Goal: Feedback & Contribution: Leave review/rating

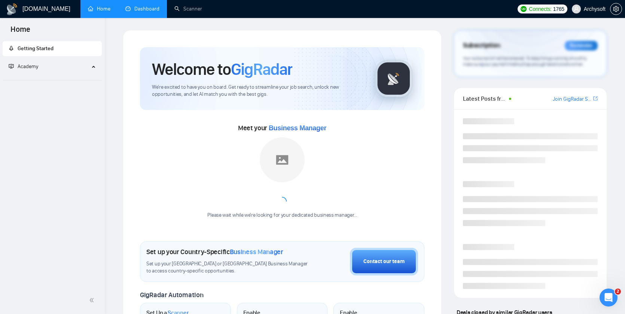
click at [143, 12] on link "Dashboard" at bounding box center [142, 9] width 34 height 6
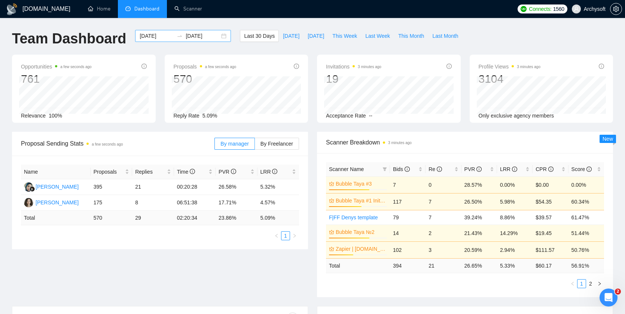
click at [218, 36] on div "2025-09-08 2025-10-08" at bounding box center [183, 36] width 96 height 12
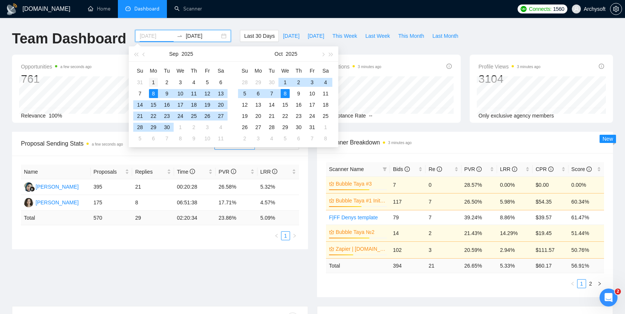
type input "2025-09-01"
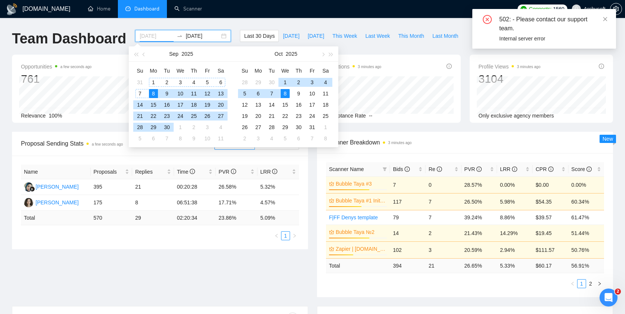
click at [153, 82] on div "1" at bounding box center [153, 82] width 9 height 9
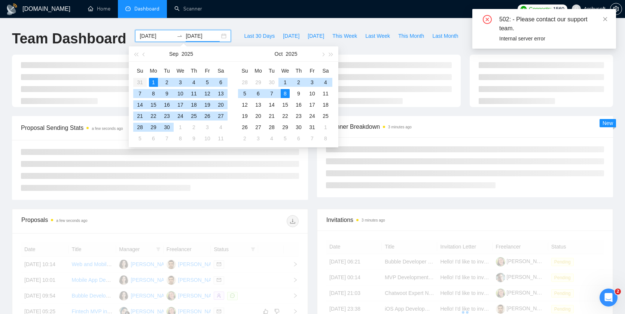
click at [153, 82] on div "1" at bounding box center [153, 82] width 9 height 9
type input "2025-09-01"
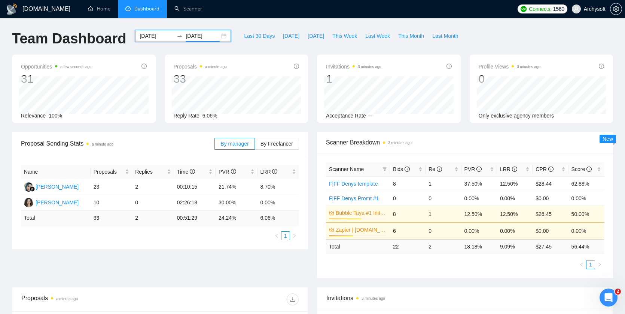
click at [179, 134] on div "Proposal Sending Stats a minute ago" at bounding box center [118, 143] width 194 height 21
click at [218, 38] on div "2025-09-01 2025-09-01" at bounding box center [183, 36] width 96 height 12
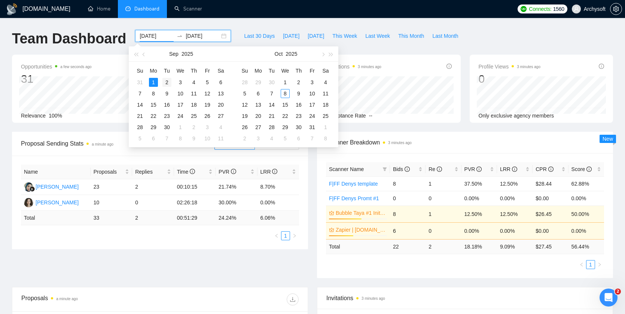
type input "2025-09-02"
click at [170, 81] on div "2" at bounding box center [167, 82] width 9 height 9
type input "2025-09-02"
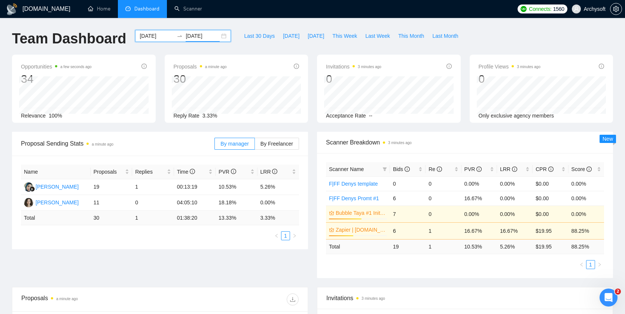
click at [218, 36] on div "2025-09-02 2025-09-02" at bounding box center [183, 36] width 96 height 12
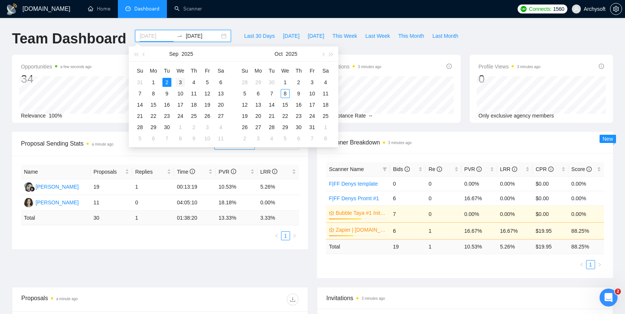
type input "2025-09-03"
click at [182, 83] on div "3" at bounding box center [180, 82] width 9 height 9
type input "2025-09-03"
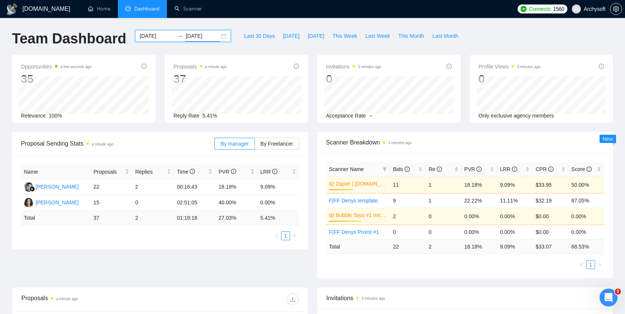
click at [216, 36] on div "2025-09-03 2025-09-03" at bounding box center [183, 36] width 96 height 12
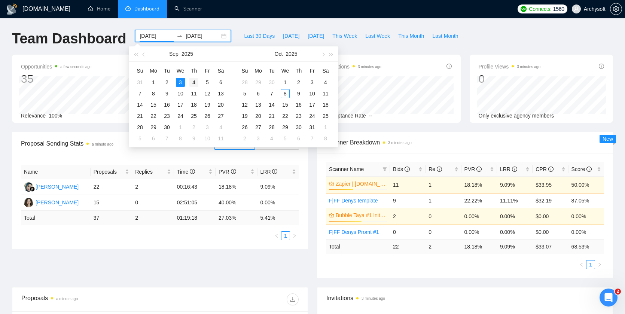
type input "2025-09-04"
click at [195, 81] on div "4" at bounding box center [193, 82] width 9 height 9
type input "2025-09-04"
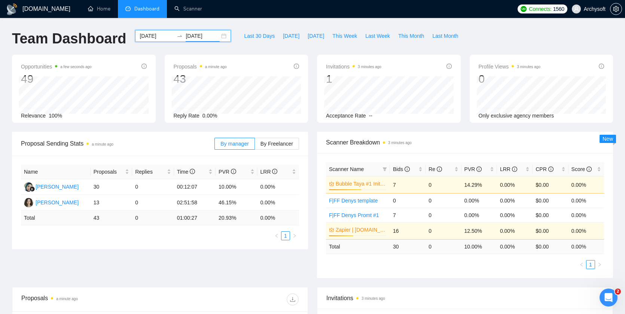
click at [219, 36] on div "2025-09-04 2025-09-04" at bounding box center [183, 36] width 96 height 12
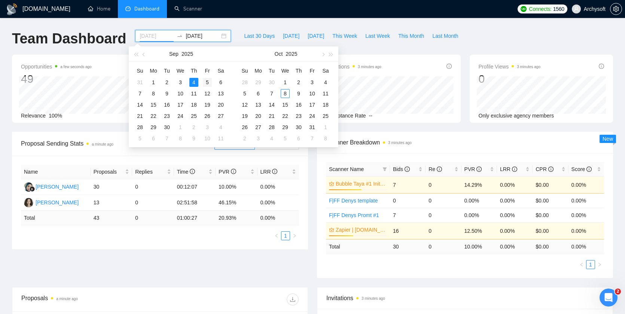
type input "2025-09-05"
click at [208, 80] on div "5" at bounding box center [207, 82] width 9 height 9
type input "2025-09-05"
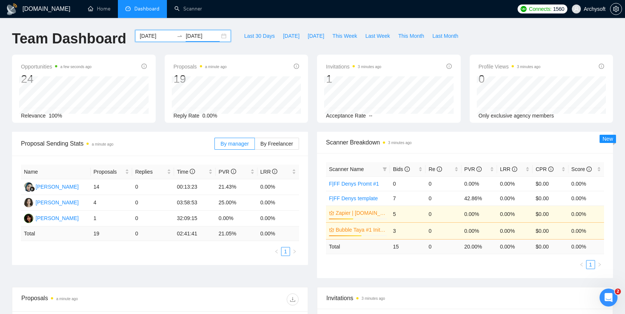
click at [216, 39] on div "2025-09-05 2025-09-05" at bounding box center [183, 36] width 96 height 12
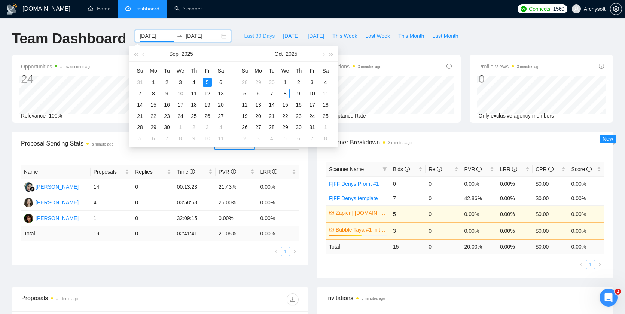
click at [257, 36] on span "Last 30 Days" at bounding box center [259, 36] width 31 height 8
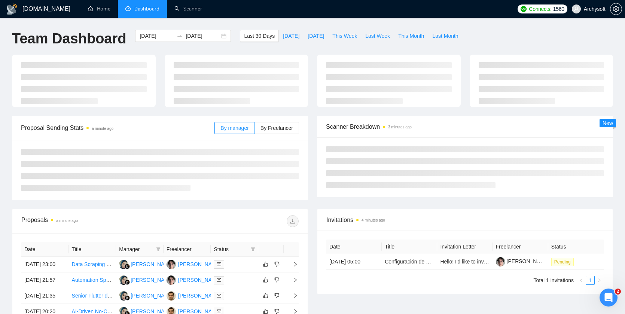
type input "2025-09-08"
type input "2025-10-08"
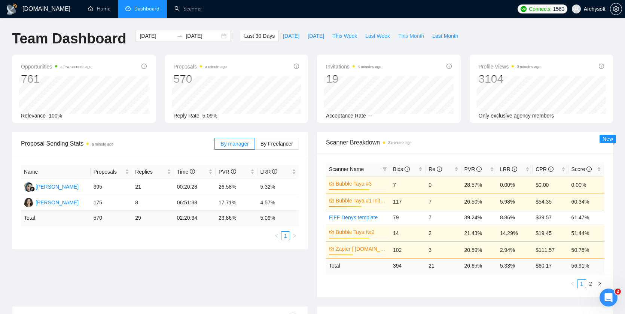
click at [417, 36] on span "This Month" at bounding box center [411, 36] width 26 height 8
type input "2025-10-01"
type input "2025-10-31"
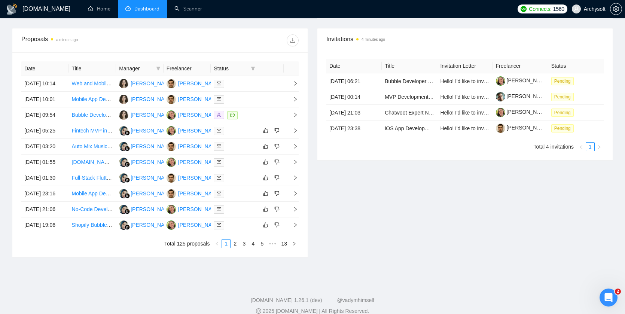
scroll to position [286, 0]
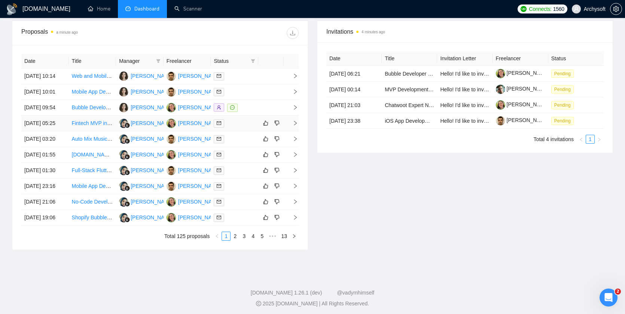
click at [251, 128] on div at bounding box center [235, 123] width 42 height 9
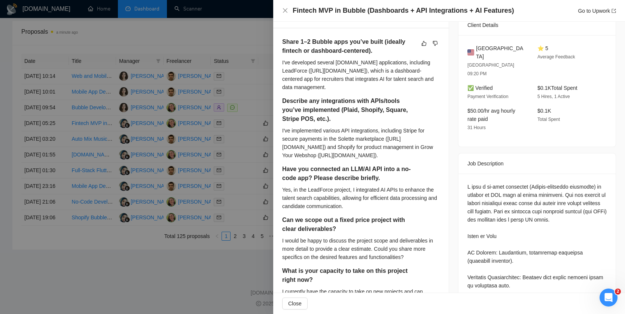
scroll to position [182, 0]
click at [246, 69] on div at bounding box center [312, 157] width 625 height 314
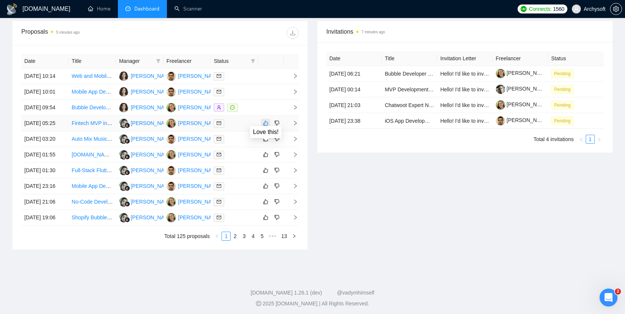
click at [267, 126] on icon "like" at bounding box center [265, 123] width 5 height 6
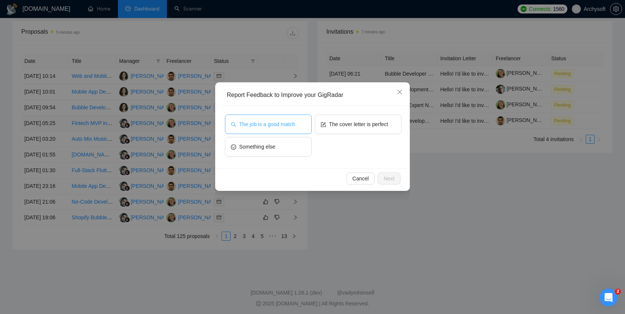
click at [288, 126] on span "The job is a good match" at bounding box center [267, 124] width 56 height 8
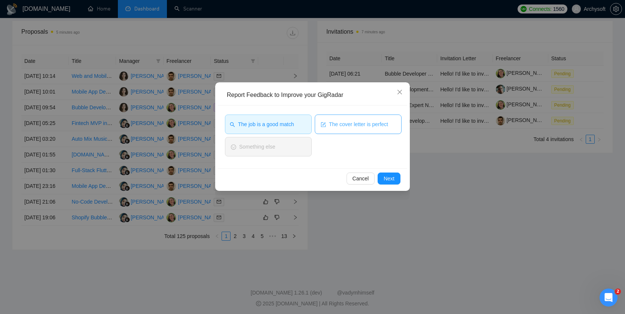
click at [348, 126] on span "The cover letter is perfect" at bounding box center [358, 124] width 59 height 8
click at [385, 177] on span "Next" at bounding box center [389, 178] width 11 height 8
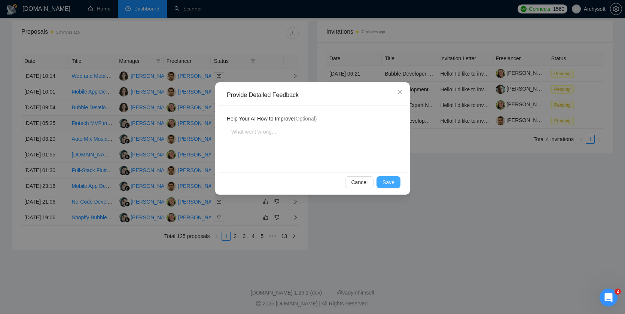
click at [385, 184] on span "Save" at bounding box center [389, 182] width 12 height 8
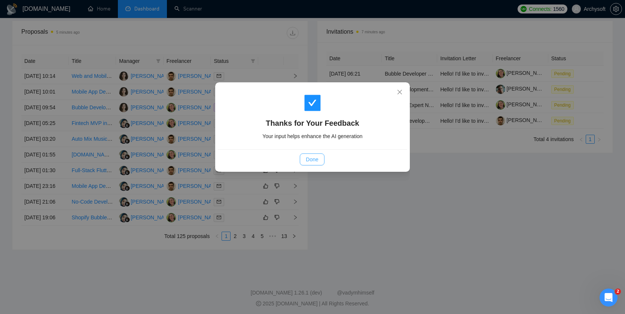
click at [312, 158] on span "Done" at bounding box center [312, 159] width 12 height 8
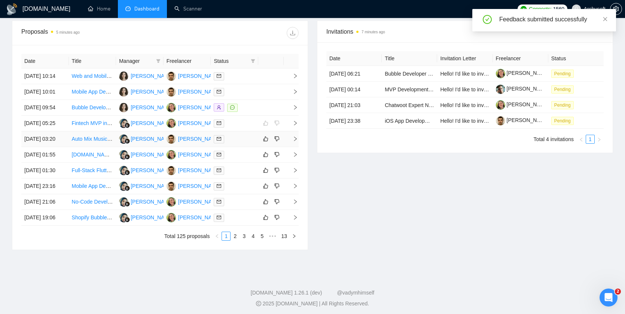
click at [251, 143] on div at bounding box center [235, 139] width 42 height 9
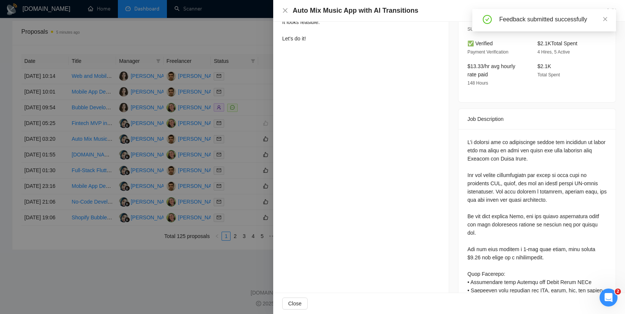
scroll to position [227, 0]
click at [210, 160] on div at bounding box center [312, 157] width 625 height 314
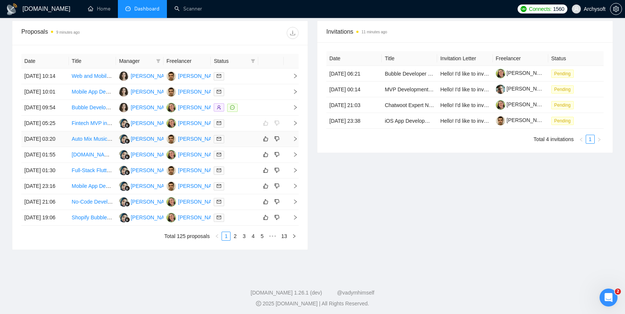
click at [247, 147] on td at bounding box center [235, 139] width 48 height 16
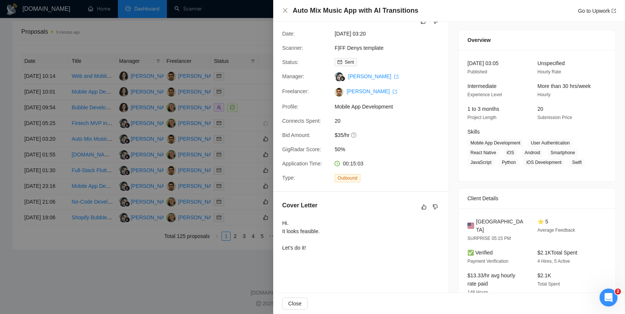
scroll to position [9, 0]
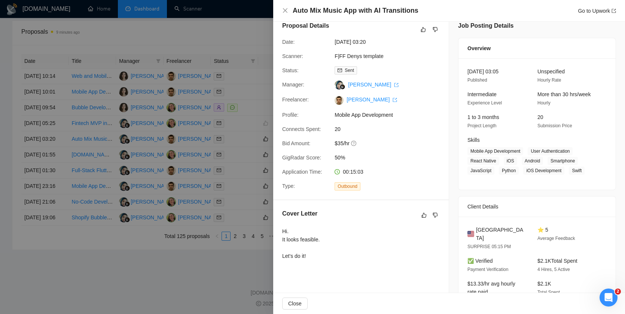
click at [223, 168] on div at bounding box center [312, 157] width 625 height 314
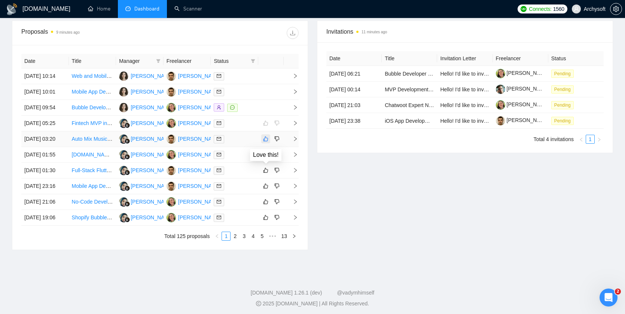
click at [266, 142] on icon "like" at bounding box center [266, 139] width 5 height 5
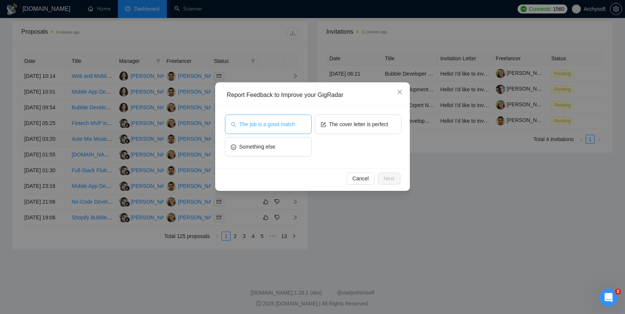
click at [301, 120] on button "The job is a good match" at bounding box center [268, 124] width 87 height 19
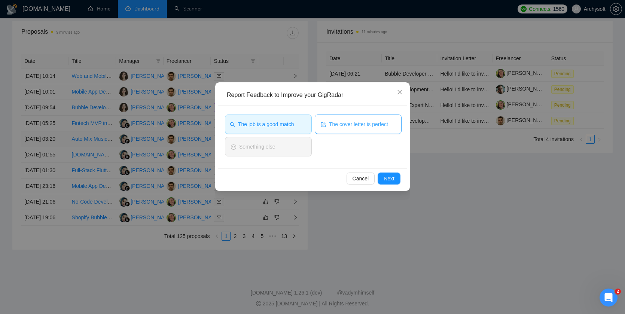
click at [334, 120] on span "The cover letter is perfect" at bounding box center [358, 124] width 59 height 8
click at [392, 180] on span "Next" at bounding box center [389, 178] width 11 height 8
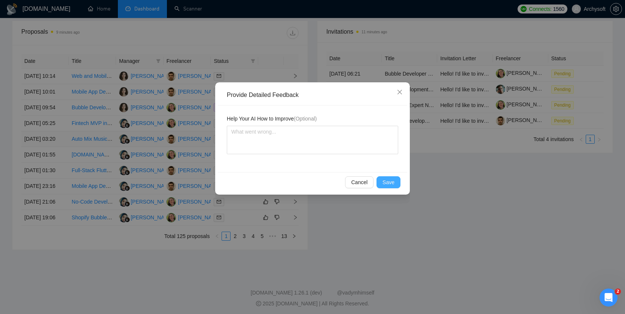
click at [382, 183] on button "Save" at bounding box center [389, 182] width 24 height 12
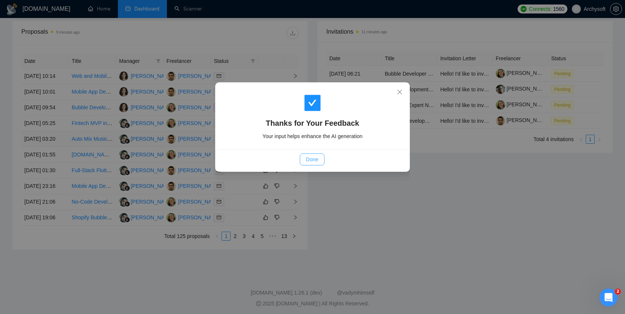
click at [306, 164] on button "Done" at bounding box center [312, 160] width 24 height 12
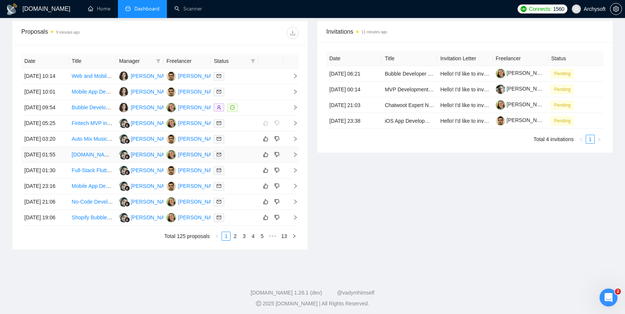
click at [244, 163] on td at bounding box center [235, 155] width 48 height 16
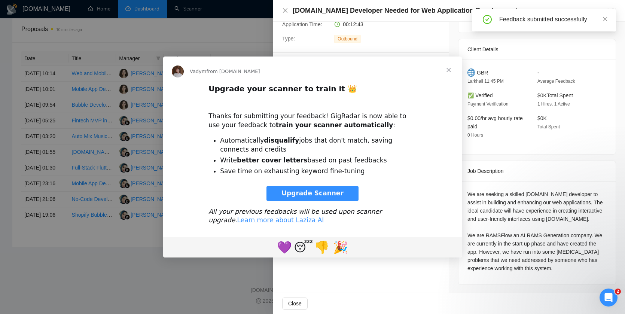
scroll to position [0, 0]
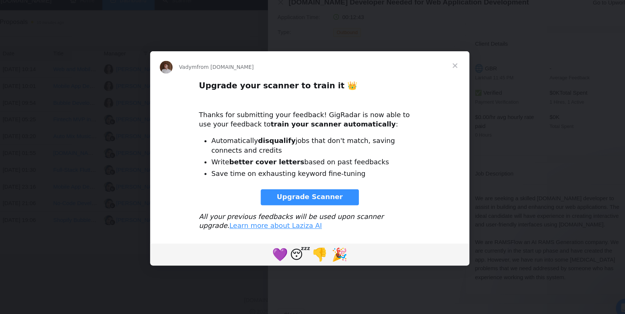
click at [299, 184] on span "Upgrade Scanner" at bounding box center [289, 184] width 62 height 7
click at [427, 61] on span "Close" at bounding box center [425, 61] width 27 height 27
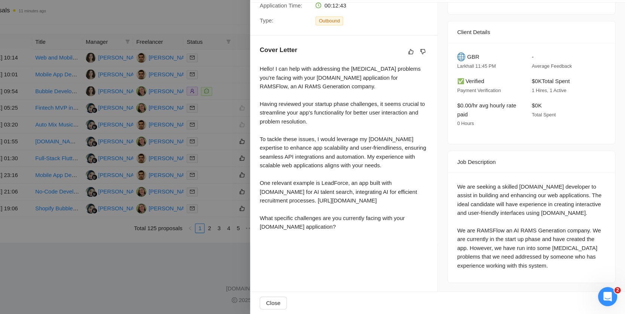
scroll to position [305, 0]
click at [427, 188] on div "Hello! I can help with addressing the teething problems you're facing with your…" at bounding box center [361, 158] width 158 height 157
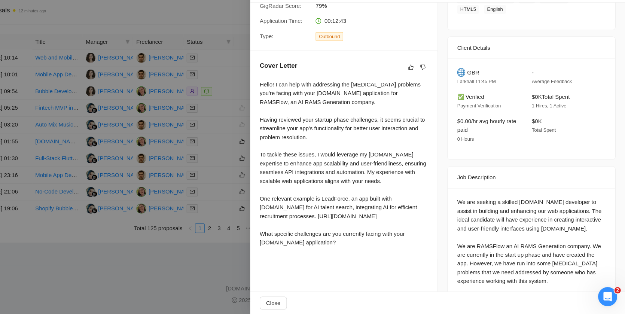
scroll to position [143, 0]
drag, startPoint x: 584, startPoint y: 206, endPoint x: 598, endPoint y: 206, distance: 13.9
click at [598, 206] on div "We are seeking a skilled Bubble.io developer to assist in building and enhancin…" at bounding box center [537, 245] width 139 height 82
copy div "assist"
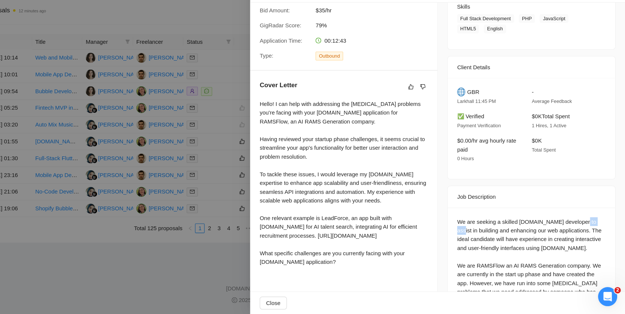
scroll to position [123, 0]
copy div "assist"
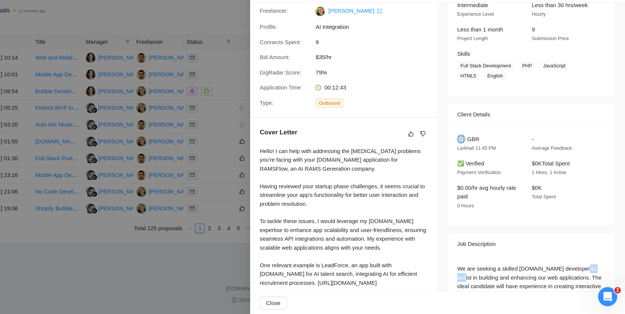
scroll to position [67, 0]
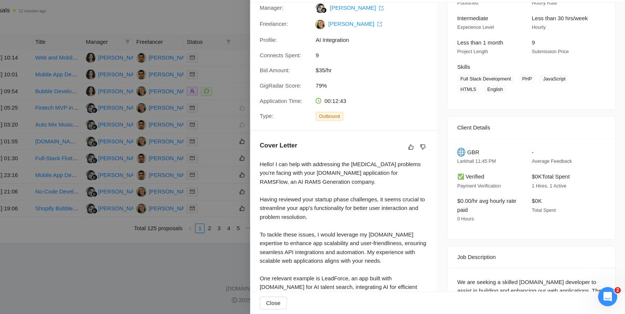
click at [243, 166] on div at bounding box center [312, 157] width 625 height 314
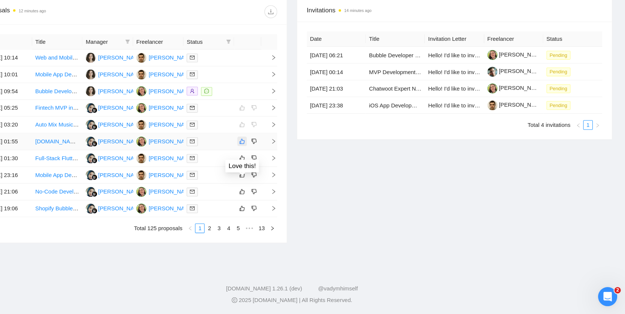
click at [267, 155] on icon "like" at bounding box center [265, 152] width 5 height 6
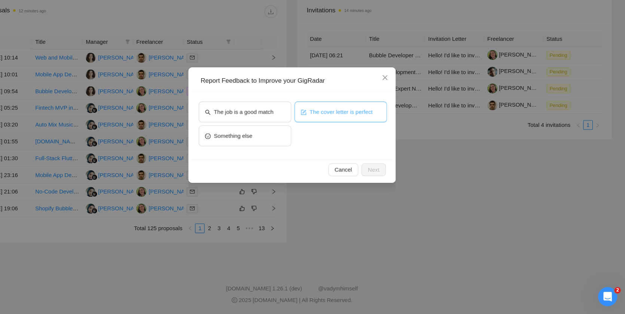
click at [360, 126] on span "The cover letter is perfect" at bounding box center [358, 124] width 59 height 8
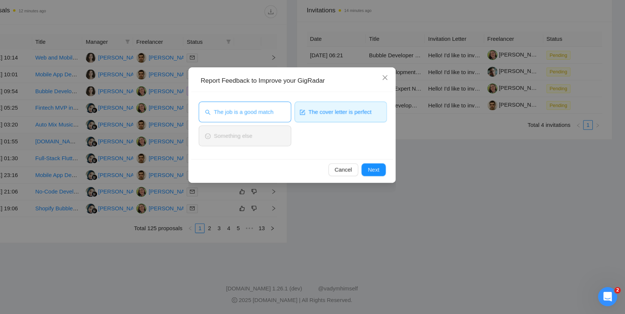
click at [295, 126] on span "The job is a good match" at bounding box center [267, 124] width 56 height 8
click at [397, 184] on button "Next" at bounding box center [389, 179] width 23 height 12
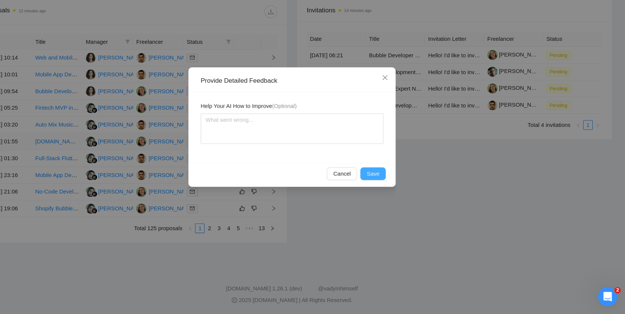
click at [397, 183] on button "Save" at bounding box center [389, 182] width 24 height 12
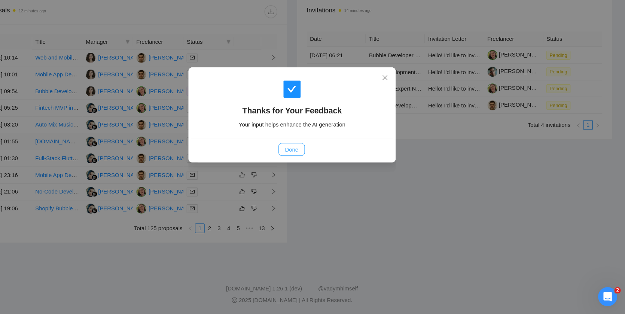
click at [310, 158] on span "Done" at bounding box center [312, 159] width 12 height 8
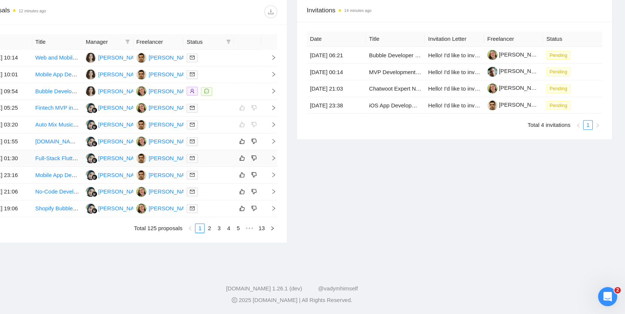
click at [239, 176] on td at bounding box center [235, 168] width 48 height 16
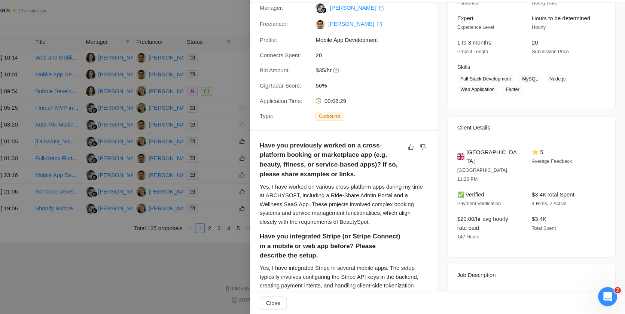
click at [239, 191] on div at bounding box center [312, 157] width 625 height 314
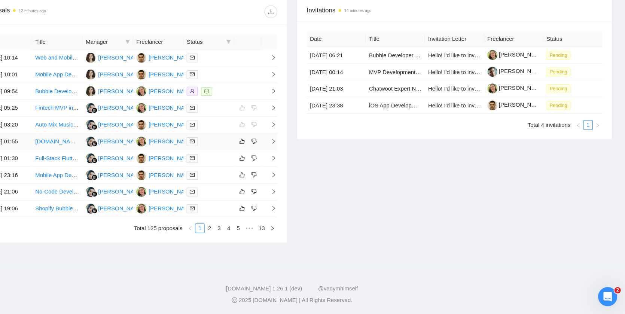
click at [246, 160] on td at bounding box center [235, 153] width 48 height 16
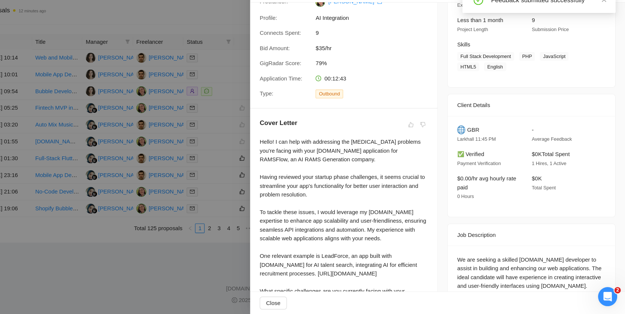
scroll to position [95, 0]
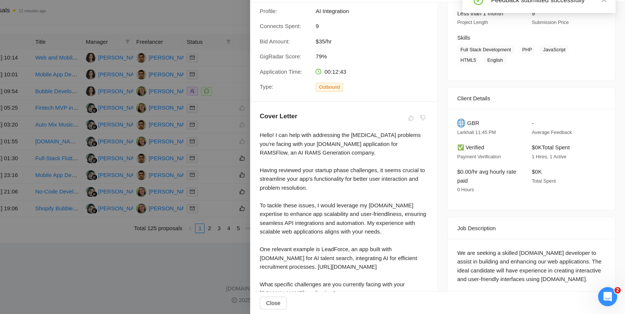
click at [210, 200] on div at bounding box center [312, 157] width 625 height 314
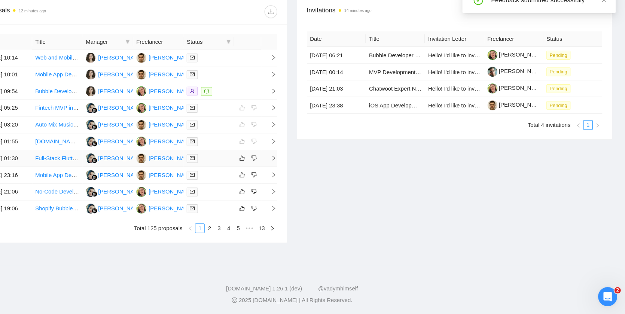
click at [244, 172] on div at bounding box center [235, 168] width 42 height 9
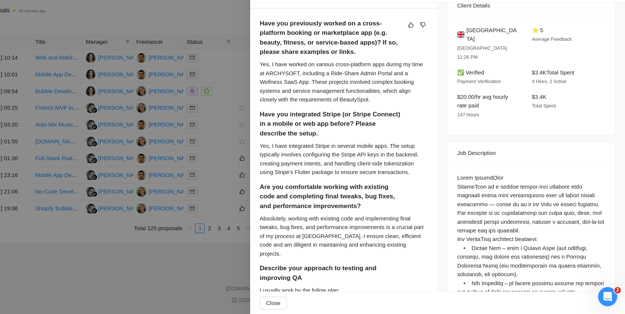
scroll to position [32, 0]
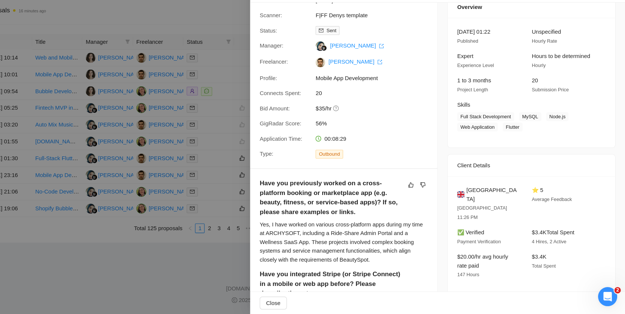
click at [224, 187] on div at bounding box center [312, 157] width 625 height 314
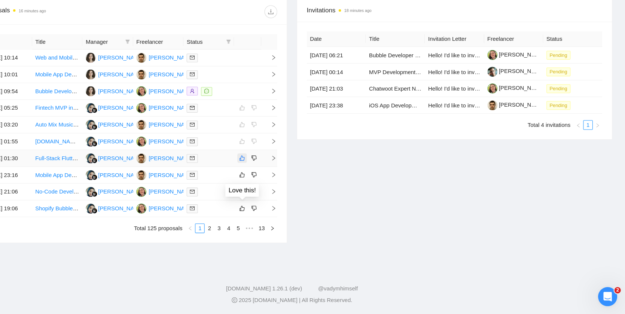
click at [269, 172] on button "button" at bounding box center [265, 167] width 9 height 9
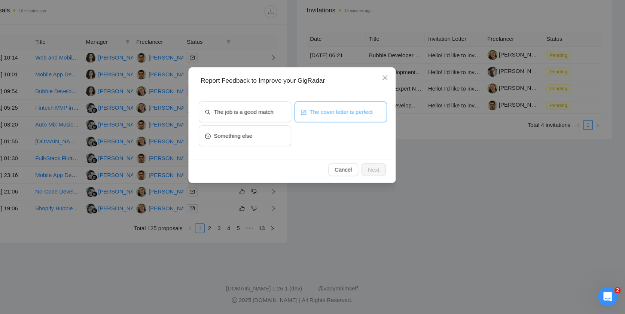
click at [359, 128] on button "The cover letter is perfect" at bounding box center [358, 124] width 87 height 19
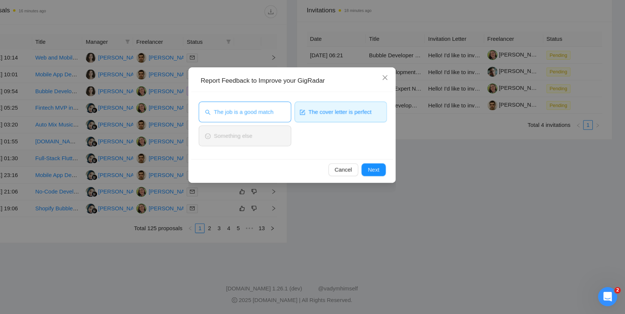
click at [270, 128] on span "The job is a good match" at bounding box center [267, 124] width 56 height 8
click at [394, 181] on span "Next" at bounding box center [389, 178] width 11 height 8
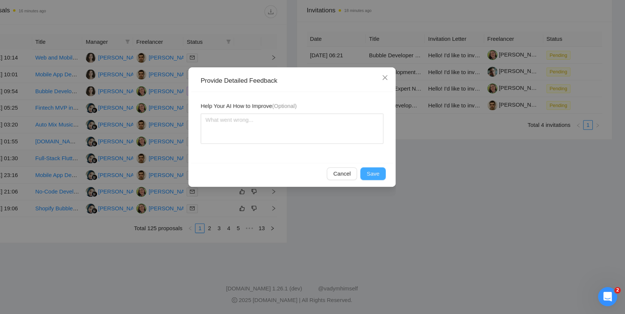
click at [394, 181] on span "Save" at bounding box center [389, 182] width 12 height 8
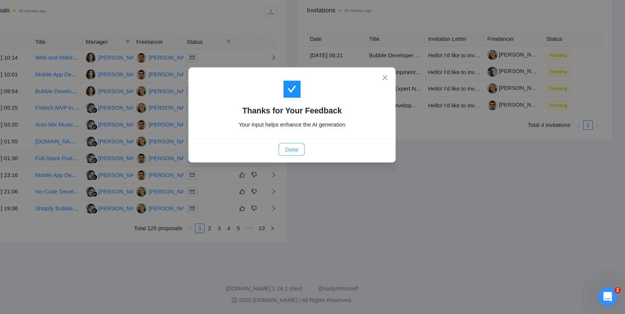
click at [313, 164] on button "Done" at bounding box center [312, 160] width 24 height 12
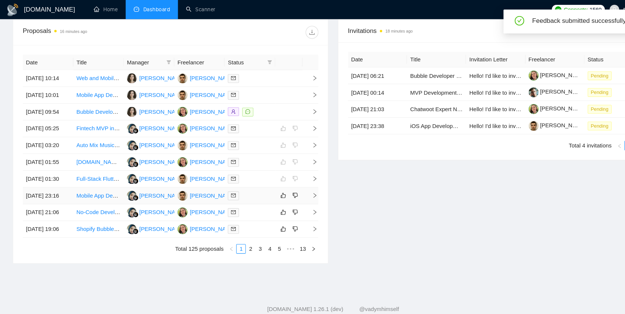
scroll to position [350, 0]
click at [256, 176] on td at bounding box center [235, 184] width 48 height 16
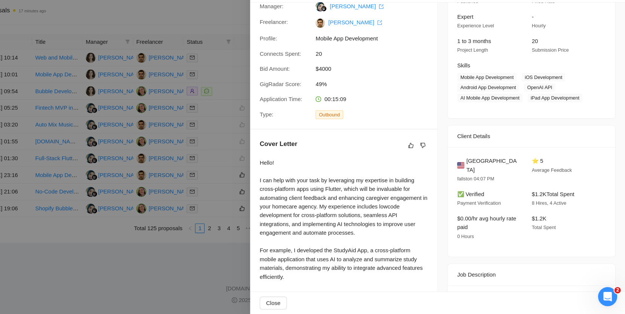
scroll to position [309, 0]
click at [267, 191] on div at bounding box center [312, 157] width 625 height 314
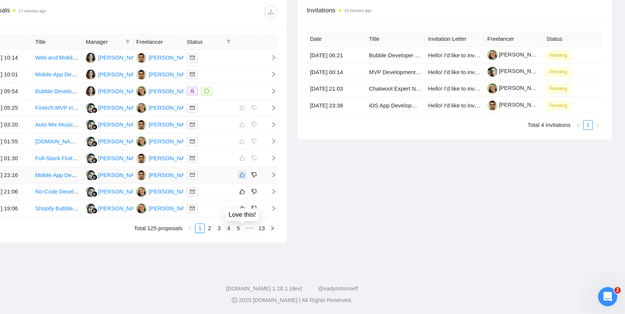
click at [266, 186] on icon "like" at bounding box center [265, 183] width 5 height 6
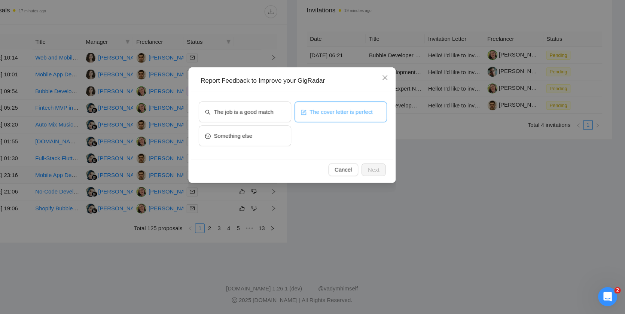
click at [334, 116] on button "The cover letter is perfect" at bounding box center [358, 124] width 87 height 19
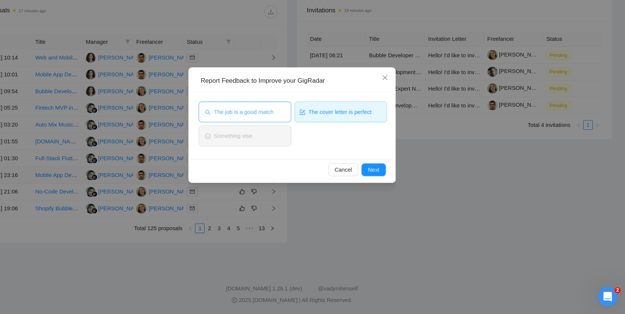
click at [289, 121] on span "The job is a good match" at bounding box center [267, 124] width 56 height 8
click at [388, 176] on span "Next" at bounding box center [389, 178] width 11 height 8
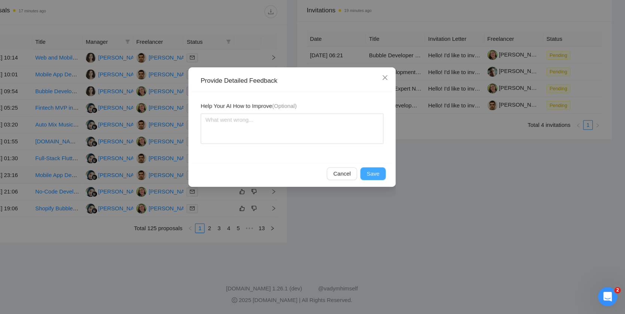
click at [389, 180] on span "Save" at bounding box center [389, 182] width 12 height 8
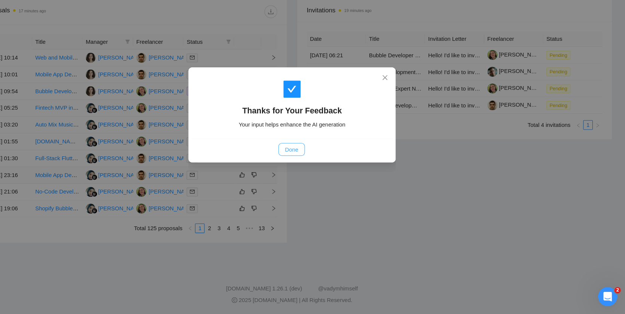
click at [320, 155] on button "Done" at bounding box center [312, 160] width 24 height 12
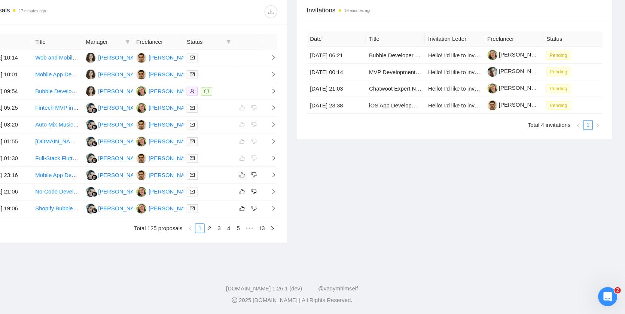
scroll to position [356, 0]
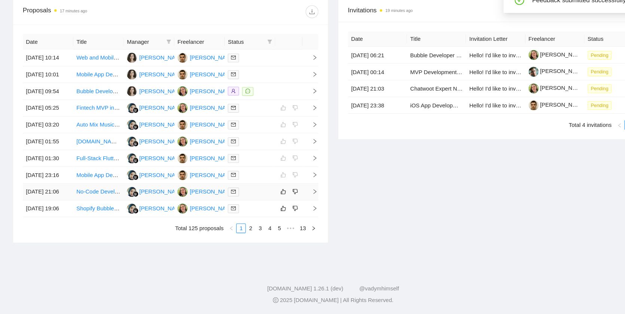
click at [245, 195] on div at bounding box center [235, 199] width 42 height 9
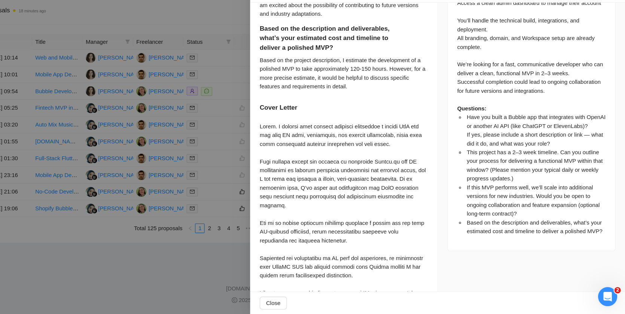
scroll to position [458, 0]
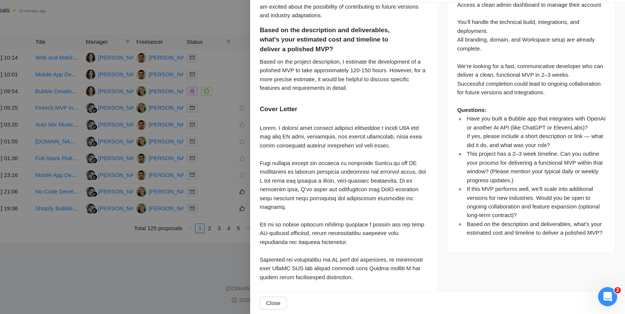
click at [389, 82] on div "Based on the project description, I estimate the development of a polished MVP …" at bounding box center [361, 89] width 158 height 33
click at [257, 109] on div at bounding box center [312, 157] width 625 height 314
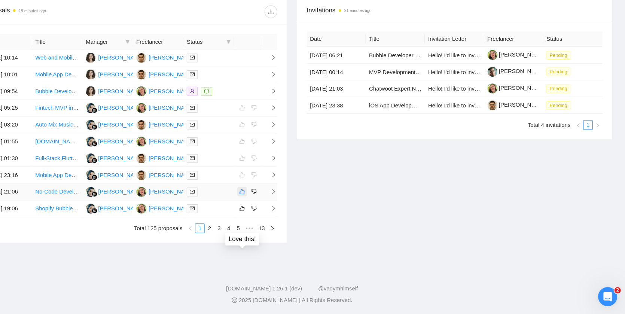
click at [267, 196] on icon "like" at bounding box center [265, 199] width 5 height 6
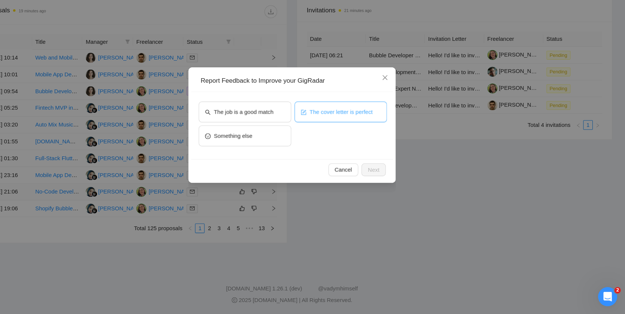
drag, startPoint x: 330, startPoint y: 126, endPoint x: 325, endPoint y: 126, distance: 5.2
click at [330, 126] on span "The cover letter is perfect" at bounding box center [358, 124] width 59 height 8
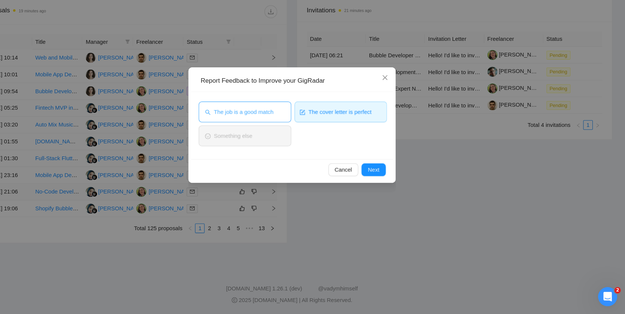
click at [293, 126] on span "The job is a good match" at bounding box center [267, 124] width 56 height 8
click at [398, 174] on button "Next" at bounding box center [389, 179] width 23 height 12
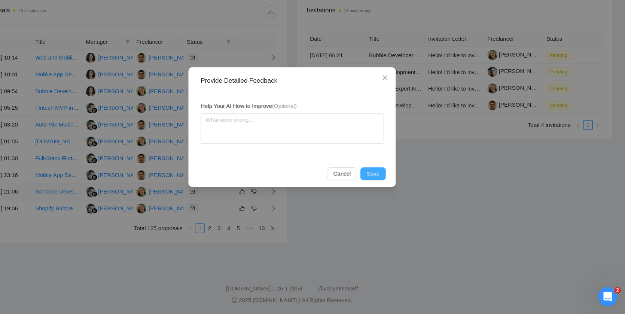
click at [394, 177] on button "Save" at bounding box center [389, 182] width 24 height 12
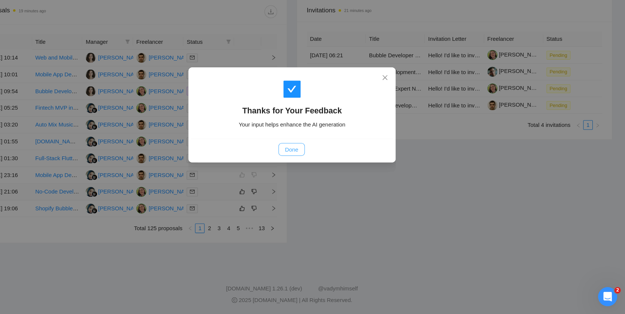
click at [311, 160] on span "Done" at bounding box center [312, 159] width 12 height 8
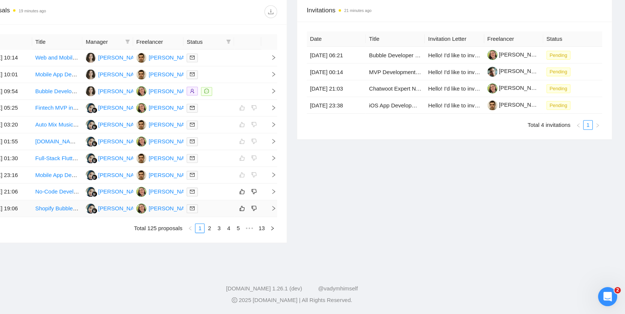
click at [249, 211] on div at bounding box center [235, 215] width 42 height 9
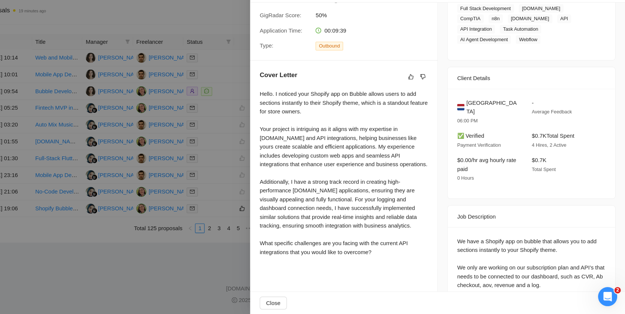
scroll to position [134, 0]
click at [258, 167] on div at bounding box center [312, 157] width 625 height 314
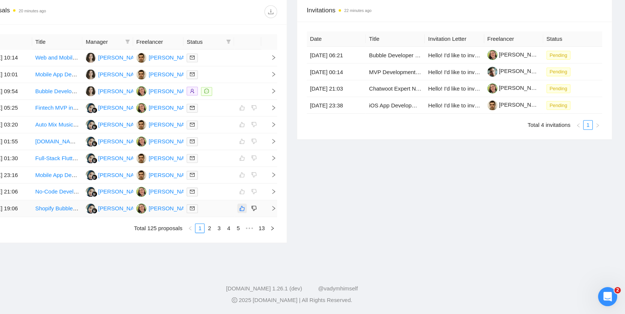
click at [268, 213] on icon "like" at bounding box center [266, 215] width 5 height 5
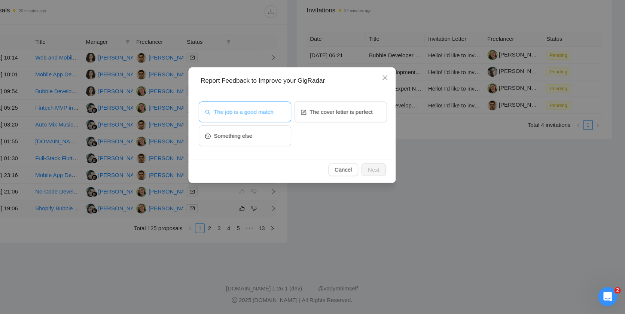
click at [301, 130] on button "The job is a good match" at bounding box center [268, 124] width 87 height 19
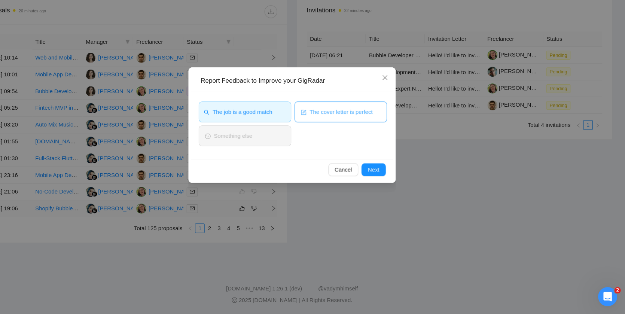
click at [336, 130] on button "The cover letter is perfect" at bounding box center [358, 124] width 87 height 19
click at [390, 178] on span "Next" at bounding box center [389, 178] width 11 height 8
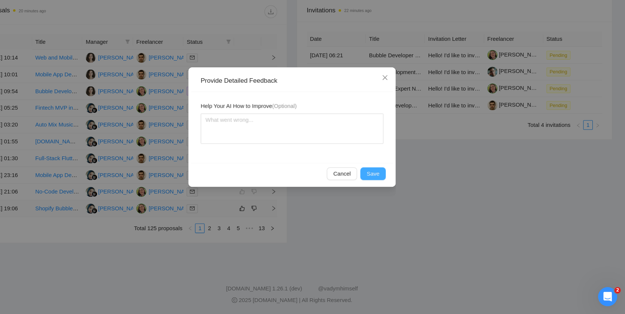
click at [385, 182] on span "Save" at bounding box center [389, 182] width 12 height 8
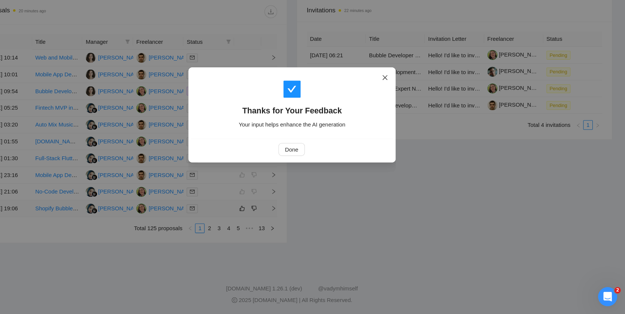
click at [402, 92] on icon "close" at bounding box center [400, 92] width 6 height 6
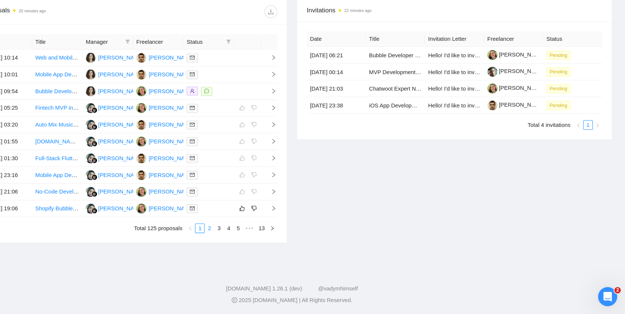
click at [232, 234] on link "2" at bounding box center [235, 234] width 8 height 8
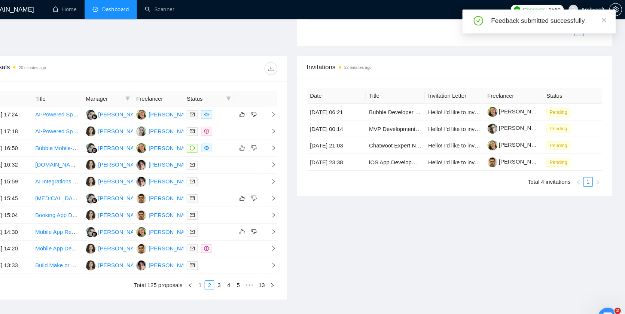
scroll to position [294, 0]
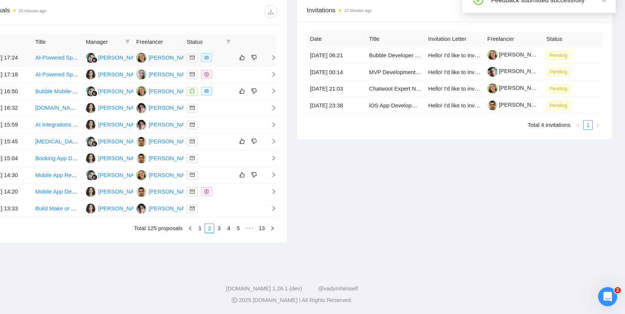
click at [249, 75] on div at bounding box center [235, 73] width 42 height 9
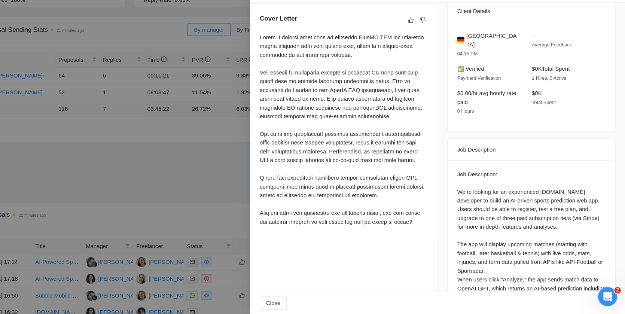
scroll to position [177, 0]
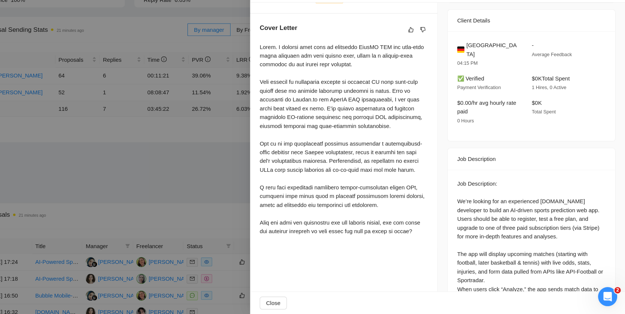
click at [254, 197] on div at bounding box center [312, 157] width 625 height 314
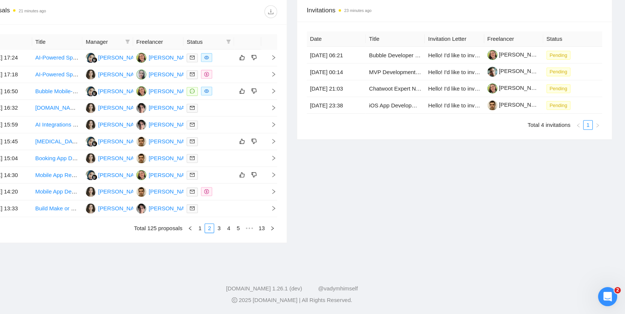
scroll to position [359, 0]
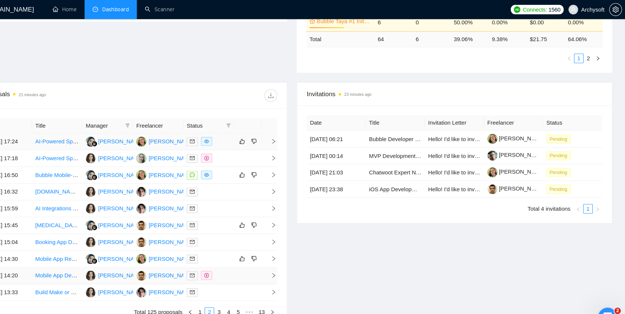
scroll to position [223, 0]
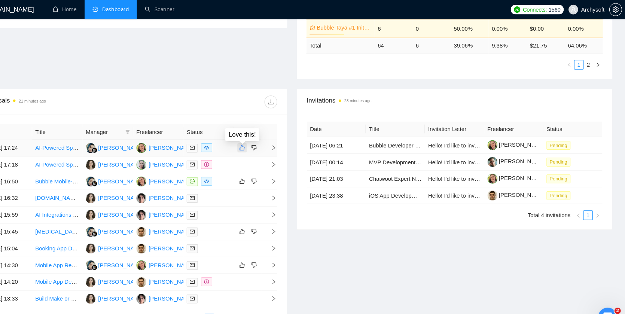
click at [267, 140] on icon "like" at bounding box center [265, 139] width 5 height 6
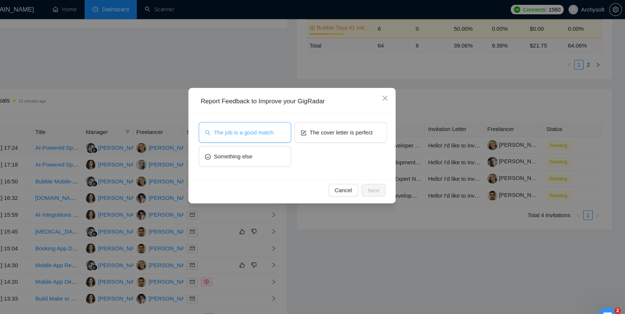
click at [304, 127] on button "The job is a good match" at bounding box center [268, 124] width 87 height 19
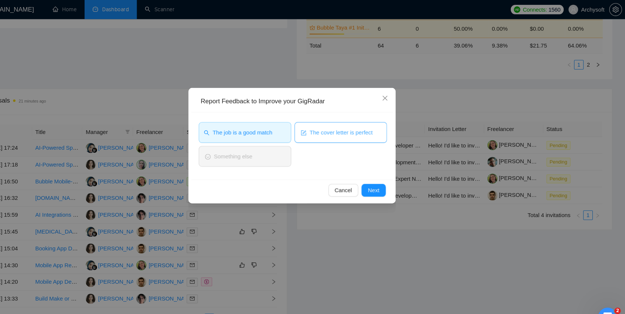
click at [338, 126] on span "The cover letter is perfect" at bounding box center [358, 124] width 59 height 8
click at [388, 181] on span "Next" at bounding box center [389, 178] width 11 height 8
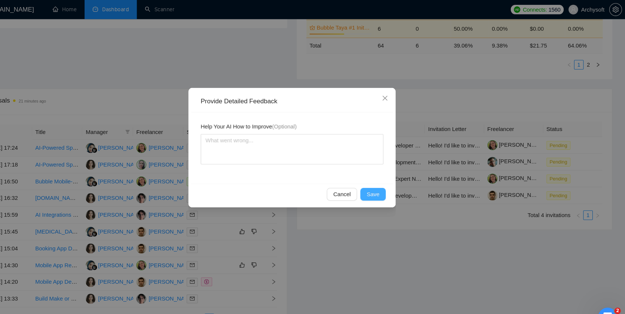
click at [390, 186] on span "Save" at bounding box center [389, 182] width 12 height 8
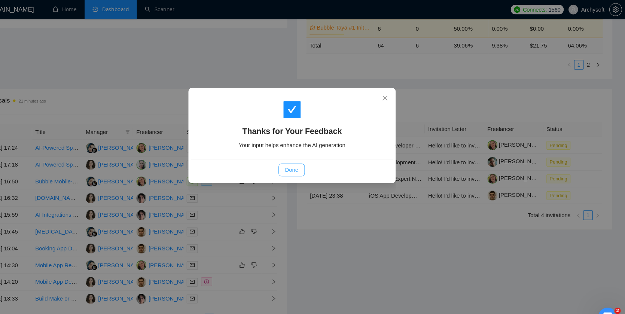
click at [319, 158] on button "Done" at bounding box center [312, 160] width 24 height 12
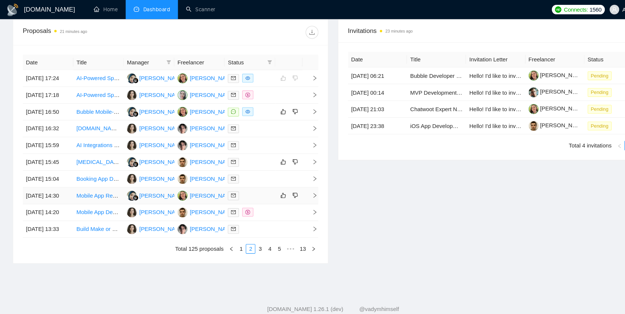
scroll to position [298, 0]
click at [252, 109] on div at bounding box center [235, 105] width 42 height 9
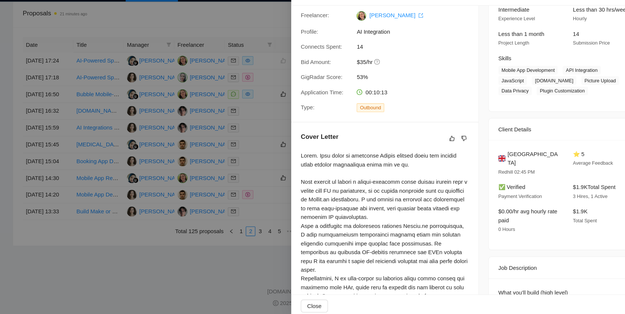
scroll to position [0, 0]
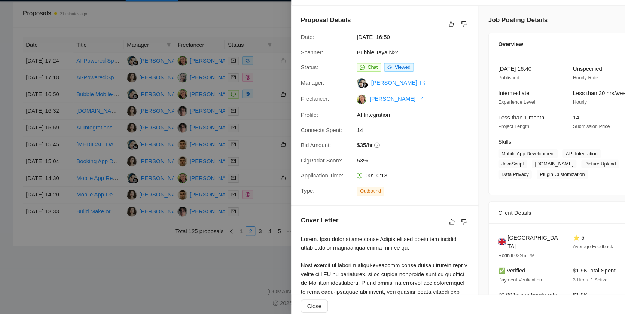
click at [229, 166] on div at bounding box center [312, 157] width 625 height 314
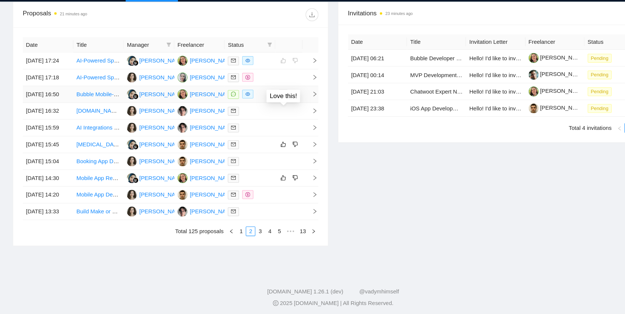
click at [267, 108] on icon "like" at bounding box center [265, 105] width 5 height 6
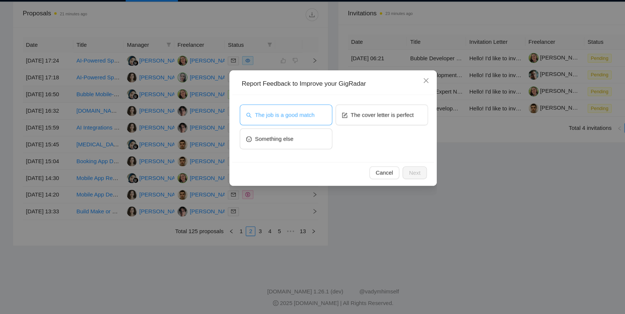
click at [297, 121] on button "The job is a good match" at bounding box center [268, 124] width 87 height 19
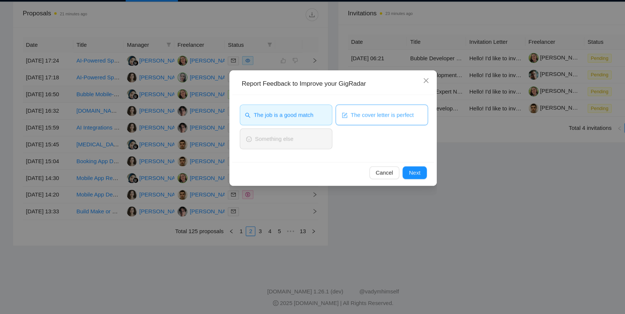
click at [342, 121] on span "The cover letter is perfect" at bounding box center [358, 124] width 59 height 8
click at [391, 178] on span "Next" at bounding box center [389, 178] width 11 height 8
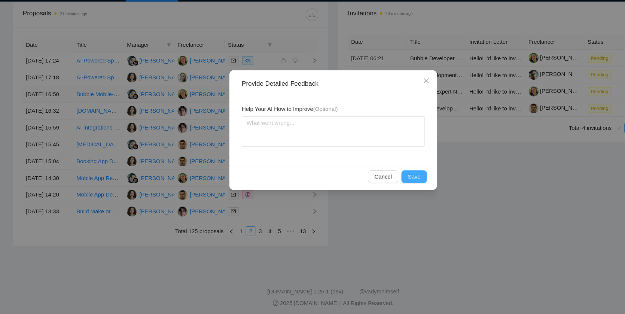
click at [395, 181] on button "Save" at bounding box center [389, 182] width 24 height 12
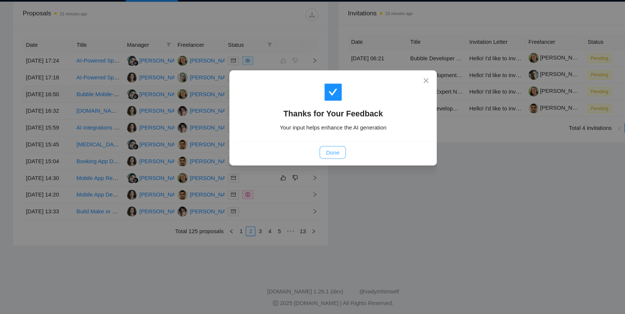
click at [312, 156] on span "Done" at bounding box center [312, 159] width 12 height 8
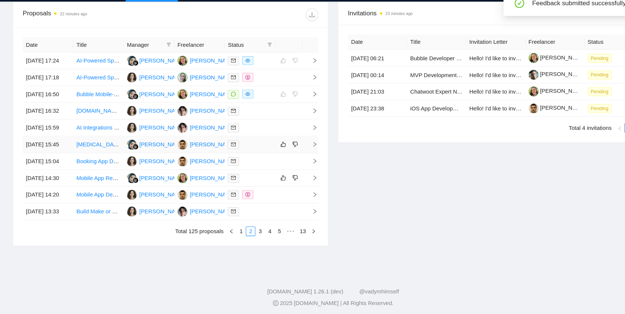
click at [249, 157] on div at bounding box center [235, 152] width 42 height 9
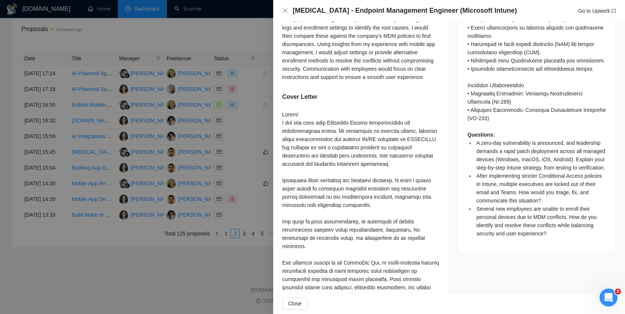
scroll to position [525, 0]
click at [265, 157] on div at bounding box center [312, 157] width 625 height 314
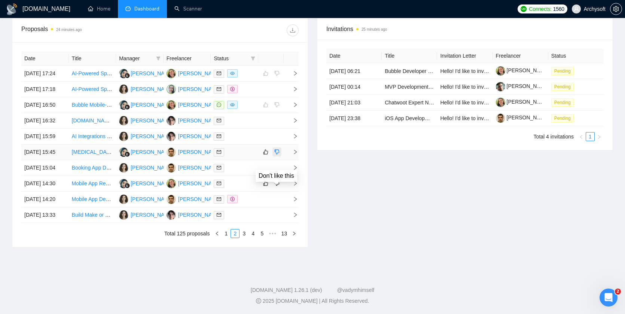
click at [277, 155] on icon "dislike" at bounding box center [277, 152] width 5 height 5
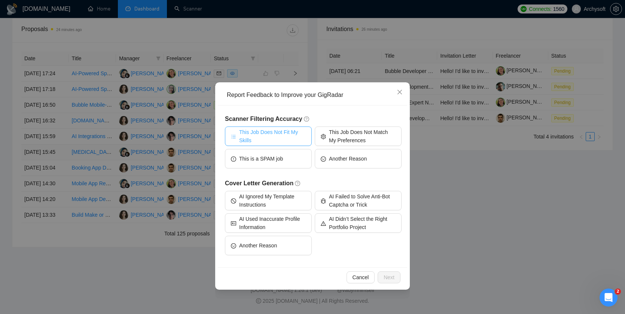
click at [295, 142] on span "This Job Does Not Fit My Skills" at bounding box center [272, 136] width 67 height 16
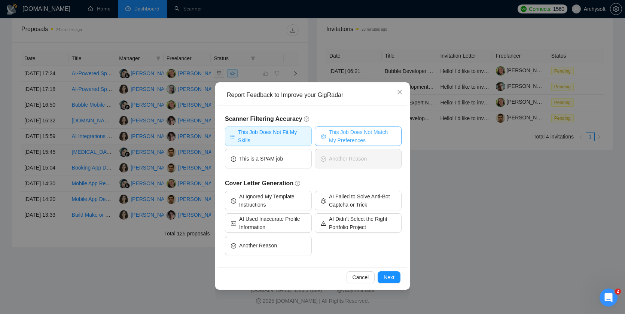
click at [343, 137] on span "This Job Does Not Match My Preferences" at bounding box center [362, 136] width 67 height 16
click at [388, 275] on span "Next" at bounding box center [389, 277] width 11 height 8
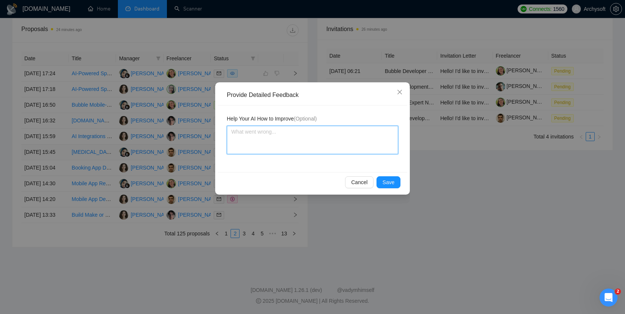
click at [320, 142] on textarea at bounding box center [312, 140] width 171 height 28
click at [394, 183] on span "Save" at bounding box center [389, 182] width 12 height 8
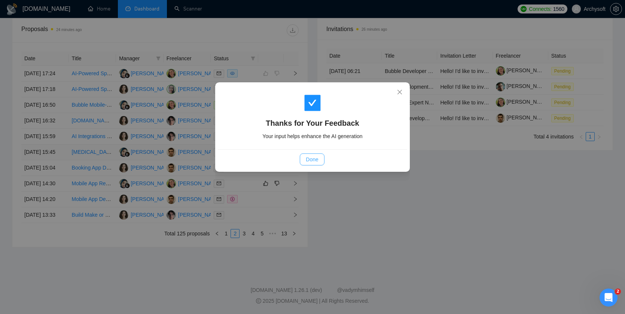
click at [310, 160] on span "Done" at bounding box center [312, 159] width 12 height 8
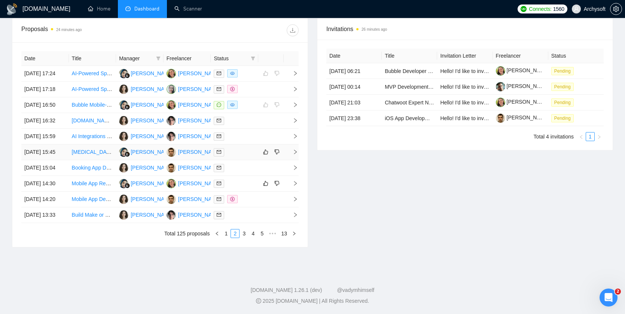
click at [238, 157] on div at bounding box center [235, 152] width 42 height 9
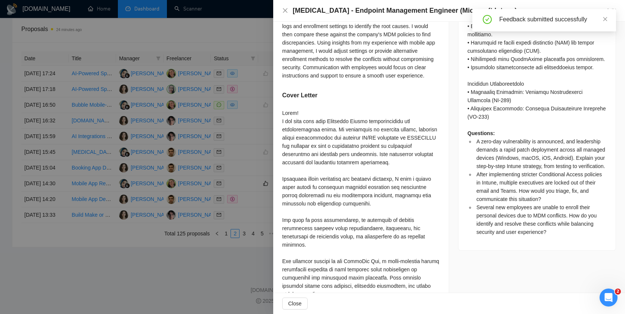
click at [258, 151] on div at bounding box center [312, 157] width 625 height 314
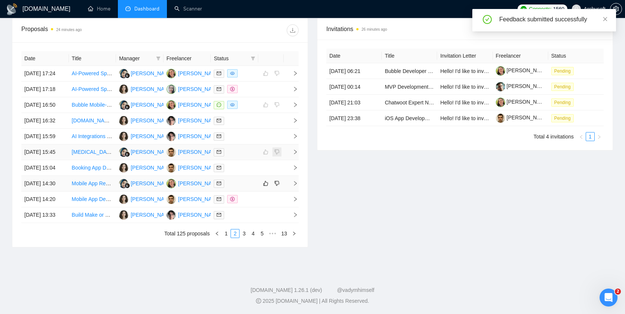
scroll to position [359, 0]
click at [247, 179] on div at bounding box center [235, 183] width 42 height 9
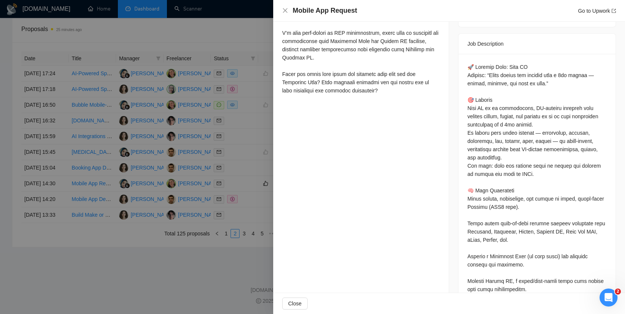
scroll to position [294, 0]
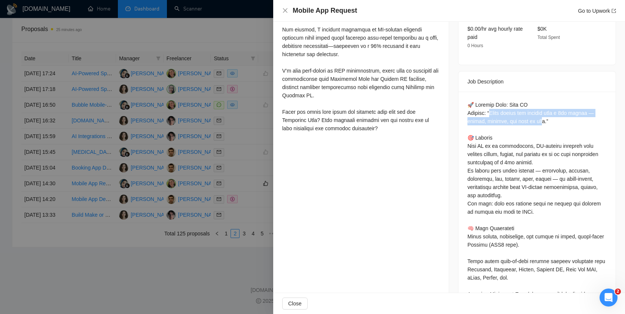
drag, startPoint x: 490, startPoint y: 103, endPoint x: 541, endPoint y: 113, distance: 52.3
drag, startPoint x: 533, startPoint y: 102, endPoint x: 550, endPoint y: 102, distance: 16.9
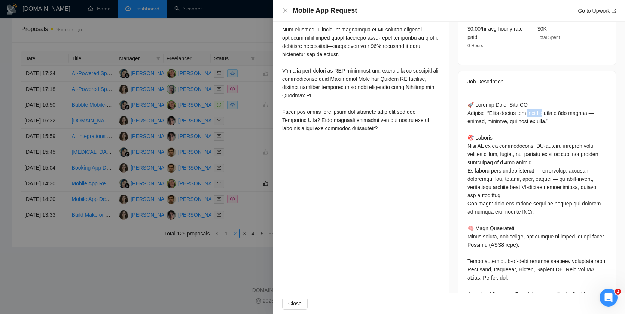
copy div "rading"
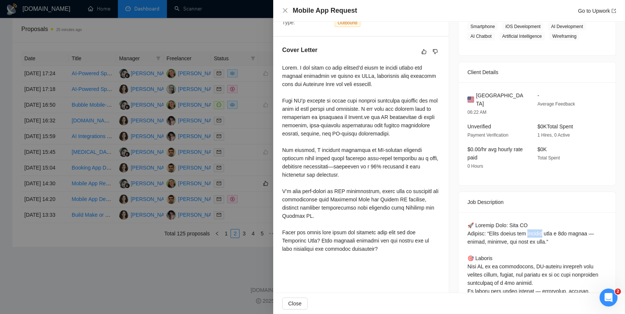
scroll to position [0, 0]
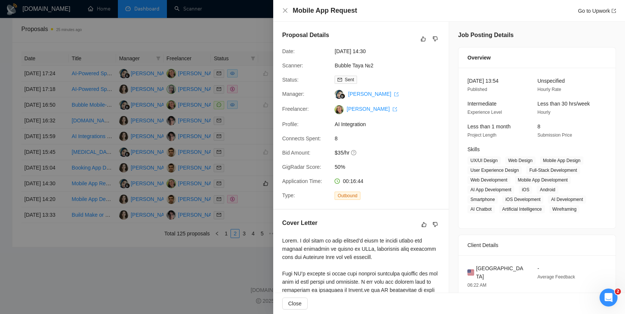
click at [436, 33] on div "Proposal Details" at bounding box center [361, 39] width 158 height 16
click at [435, 36] on icon "dislike" at bounding box center [435, 39] width 5 height 6
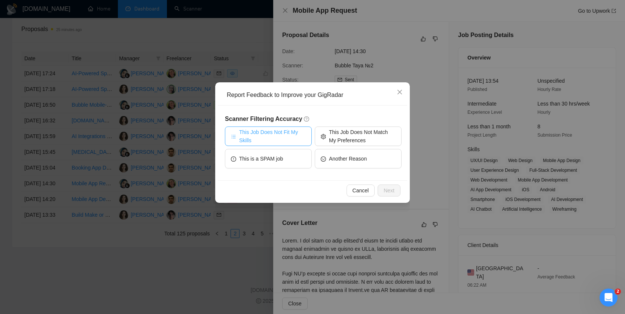
click at [282, 140] on span "This Job Does Not Fit My Skills" at bounding box center [272, 136] width 67 height 16
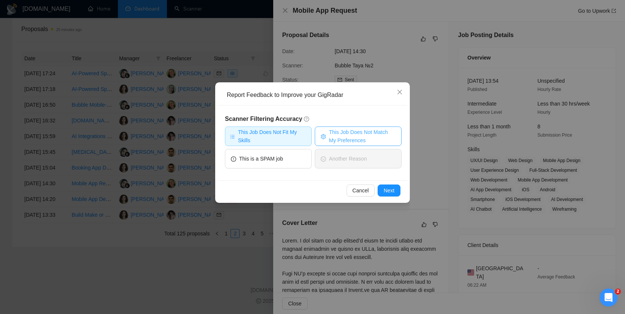
click at [327, 140] on button "This Job Does Not Match My Preferences" at bounding box center [358, 136] width 87 height 19
click at [389, 187] on span "Next" at bounding box center [389, 190] width 11 height 8
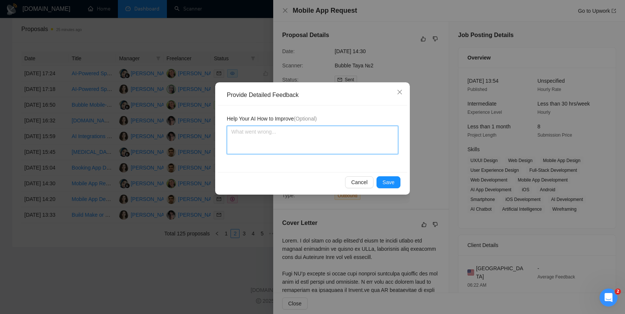
click at [268, 132] on textarea at bounding box center [312, 140] width 171 height 28
type textarea "s"
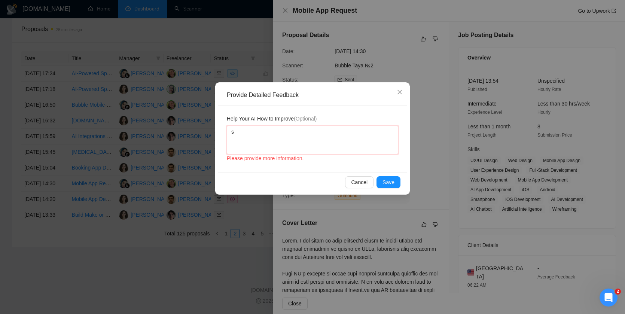
type textarea "sk"
type textarea "ski"
type textarea "skip"
paste textarea "trading"
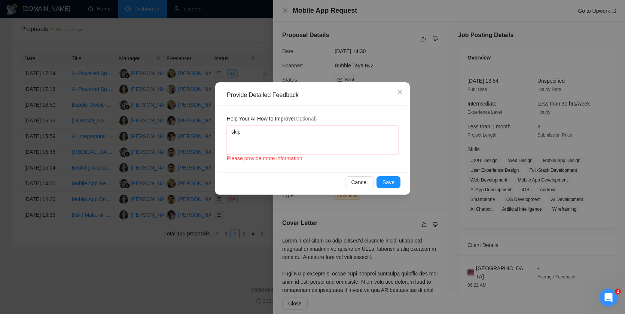
type textarea "skip trading"
click at [243, 135] on textarea "skip trading" at bounding box center [312, 140] width 171 height 28
type textarea "skip atrading"
type textarea "skip altrading"
type textarea "skip alltrading"
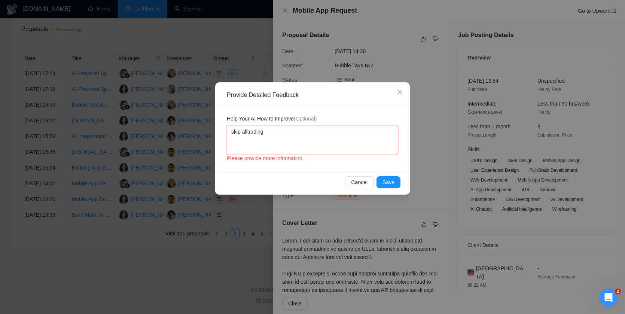
type textarea "skip all trading"
type textarea "skip all ttrading"
type textarea "skip all thtrading"
type textarea "skip all thatrading"
type textarea "skip all thattrading"
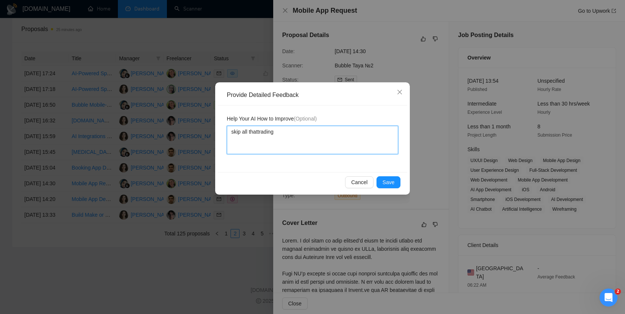
type textarea "skip all that trading"
type textarea "skip all that cotrading"
type textarea "skip all that comtrading"
type textarea "skip all that commtrading"
type textarea "skip all that commotrading"
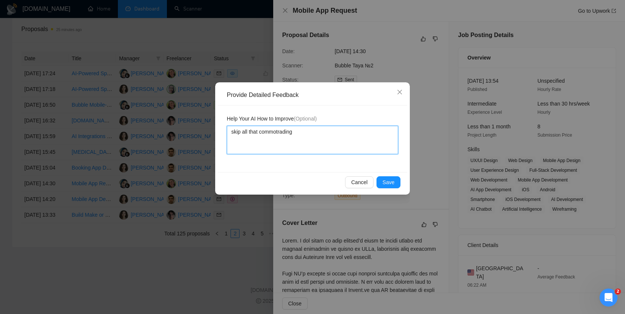
type textarea "skip all that commontrading"
type textarea "skip all that common trading"
type textarea "skip all that common wtrading"
type textarea "skip all that common wotrading"
type textarea "skip all that common wottrading"
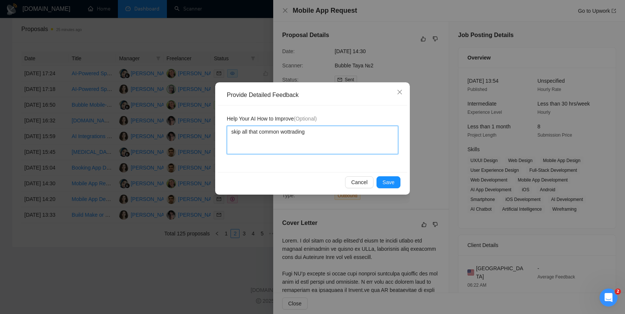
type textarea "skip all that common wothtrading"
type textarea "skip all that common woth trading"
type textarea "skip all that common wothtrading"
type textarea "skip all that common wottrading"
type textarea "skip all that common wotrading"
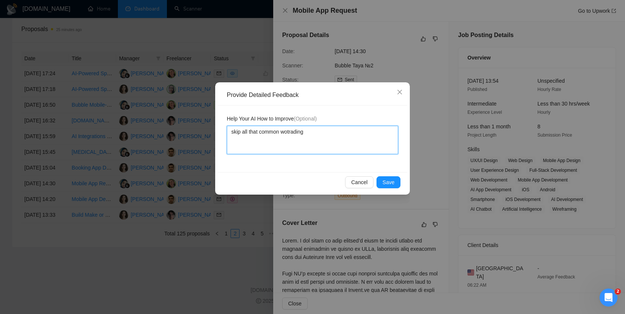
type textarea "skip all that common woitrading"
type textarea "skip all that common woittrading"
type textarea "skip all that common woithtrading"
type textarea "skip all that common woith trading"
type textarea "skip all that common woithtrading"
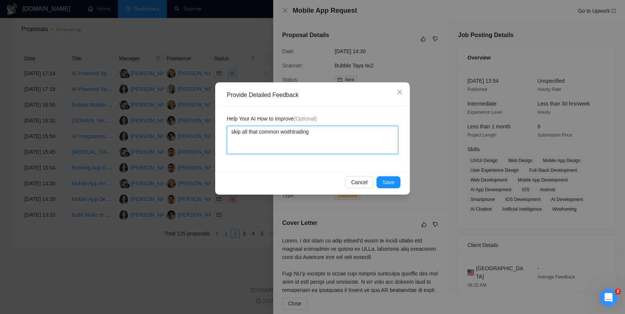
type textarea "skip all that common woittrading"
type textarea "skip all that common woitrading"
type textarea "skip all that common wotrading"
type textarea "skip all that common wtrading"
type textarea "skip all that common witrading"
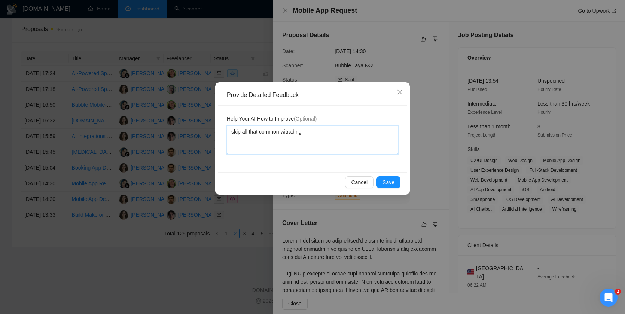
type textarea "skip all that common wittrading"
type textarea "skip all that common withtrading"
drag, startPoint x: 337, startPoint y: 129, endPoint x: 222, endPoint y: 124, distance: 114.7
click at [222, 124] on div "Help Your AI How to Improve (Optional) skip all that common with trading" at bounding box center [312, 139] width 189 height 67
type textarea "skip all that common with trading"
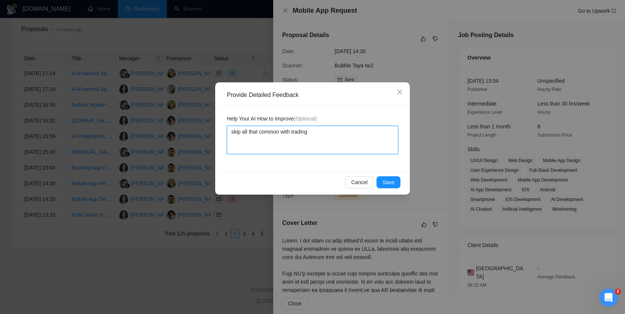
click at [285, 132] on textarea "skip all that common with trading" at bounding box center [312, 140] width 171 height 28
drag, startPoint x: 292, startPoint y: 133, endPoint x: 260, endPoint y: 133, distance: 32.6
click at [260, 133] on textarea "skip all that common with trading" at bounding box center [312, 140] width 171 height 28
type textarea "skip all that trading"
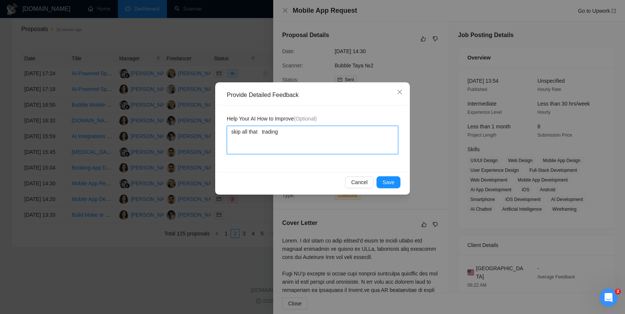
type textarea "skip all that trading"
type textarea "skip all that a trading"
type textarea "skip all that ar trading"
type textarea "skip all that aro trading"
type textarea "skip all that arou trading"
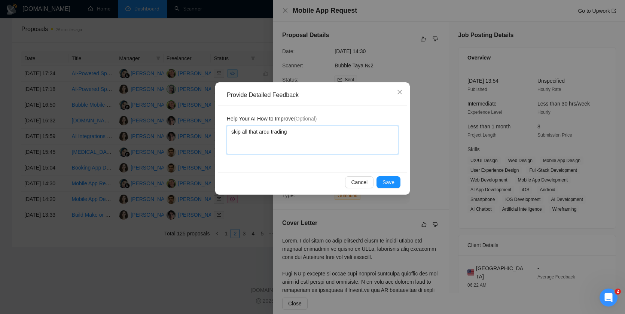
type textarea "skip all that aroun trading"
type textarea "skip all that around trading"
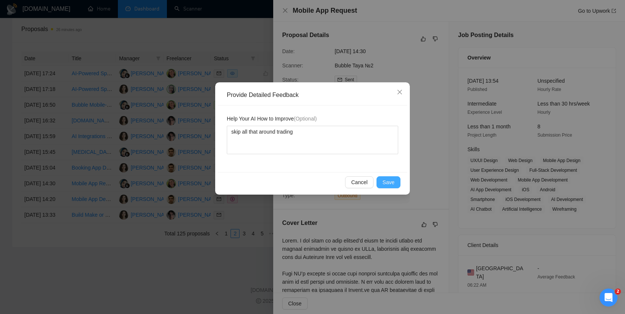
click at [385, 180] on span "Save" at bounding box center [389, 182] width 12 height 8
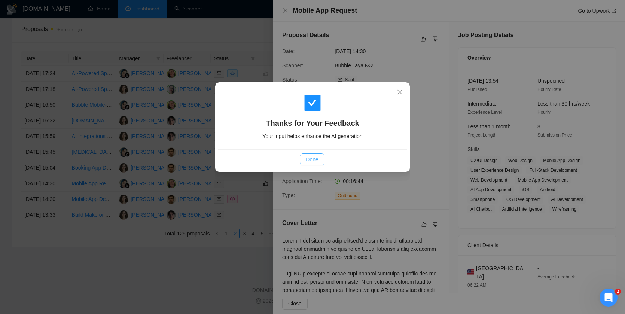
click at [311, 164] on button "Done" at bounding box center [312, 160] width 24 height 12
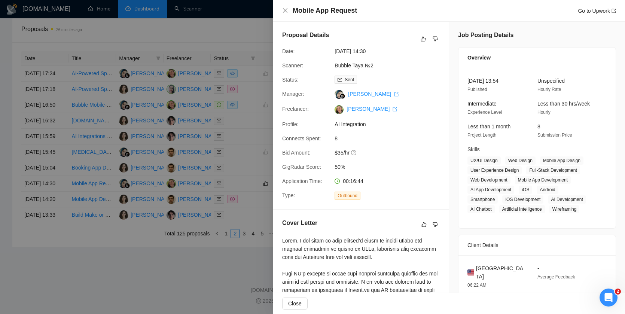
click at [265, 163] on div at bounding box center [312, 157] width 625 height 314
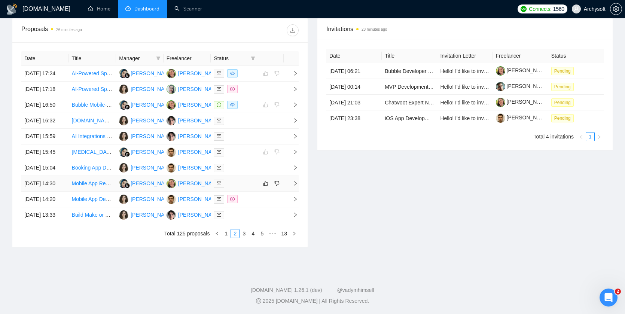
click at [248, 179] on div at bounding box center [235, 183] width 42 height 9
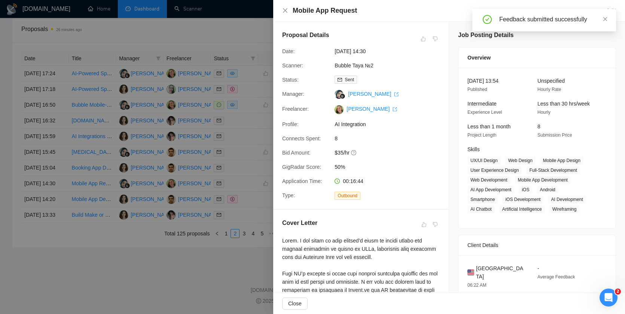
click at [239, 203] on div at bounding box center [312, 157] width 625 height 314
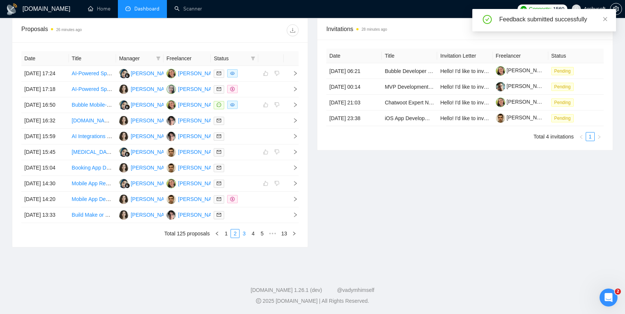
click at [242, 236] on link "3" at bounding box center [244, 234] width 8 height 8
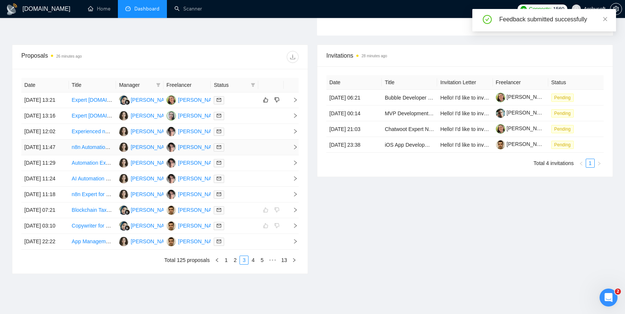
scroll to position [261, 0]
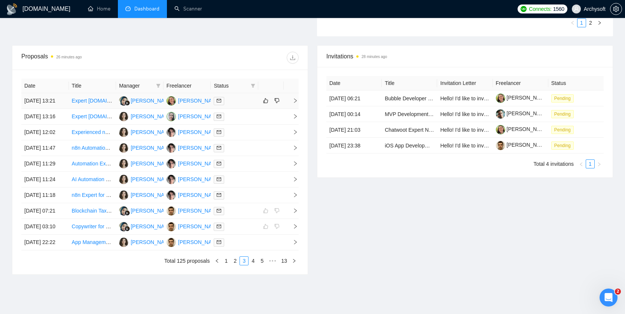
click at [244, 100] on div at bounding box center [235, 101] width 42 height 9
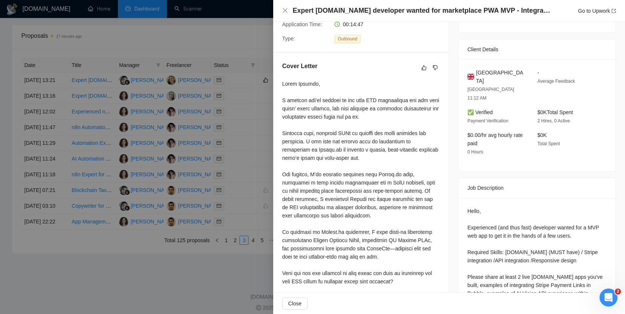
scroll to position [155, 0]
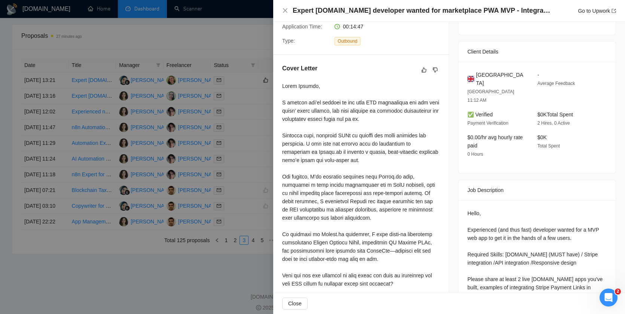
click at [220, 156] on div at bounding box center [312, 157] width 625 height 314
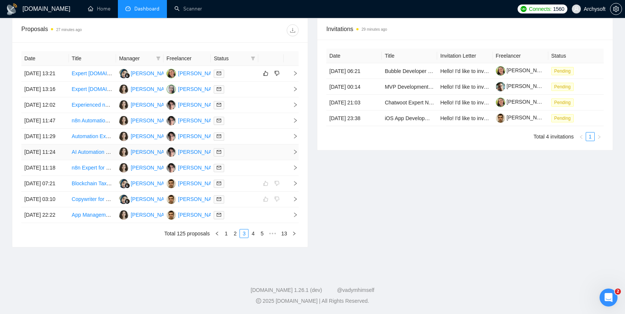
scroll to position [271, 0]
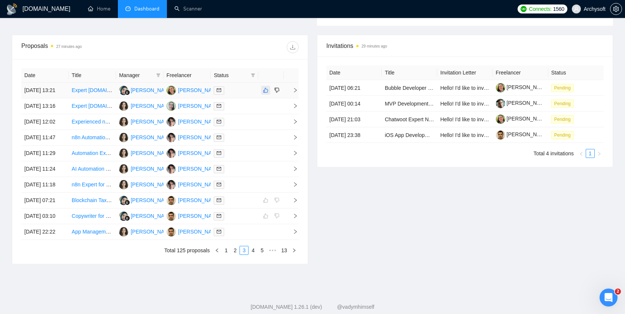
click at [266, 93] on icon "like" at bounding box center [266, 90] width 5 height 5
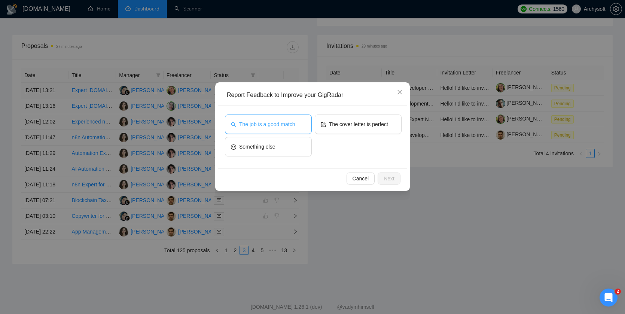
click at [285, 122] on span "The job is a good match" at bounding box center [267, 124] width 56 height 8
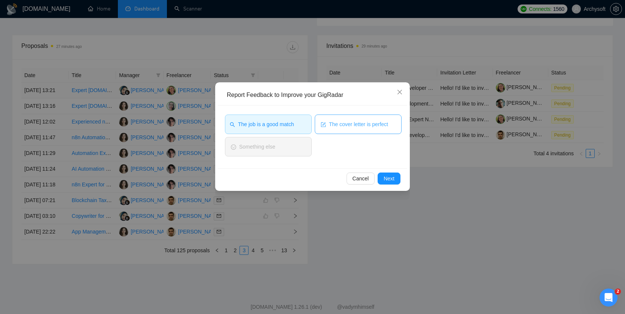
click at [344, 125] on span "The cover letter is perfect" at bounding box center [358, 124] width 59 height 8
click at [388, 179] on span "Next" at bounding box center [389, 178] width 11 height 8
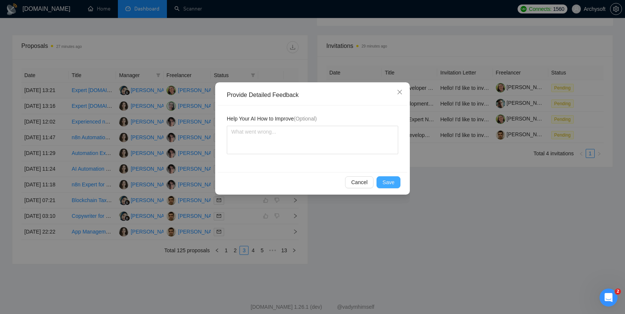
click at [392, 186] on span "Save" at bounding box center [389, 182] width 12 height 8
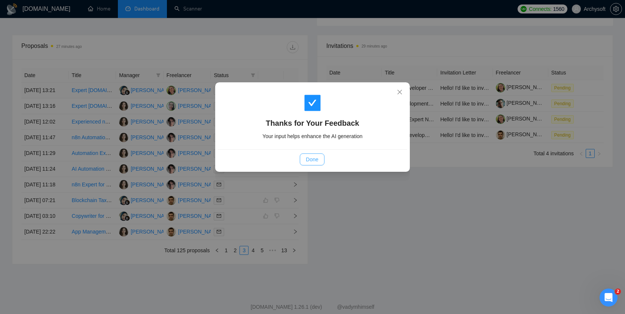
drag, startPoint x: 311, startPoint y: 159, endPoint x: 311, endPoint y: 163, distance: 4.1
click at [311, 159] on span "Done" at bounding box center [312, 159] width 12 height 8
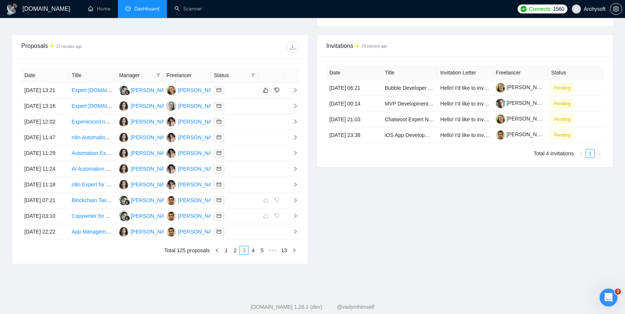
scroll to position [359, 0]
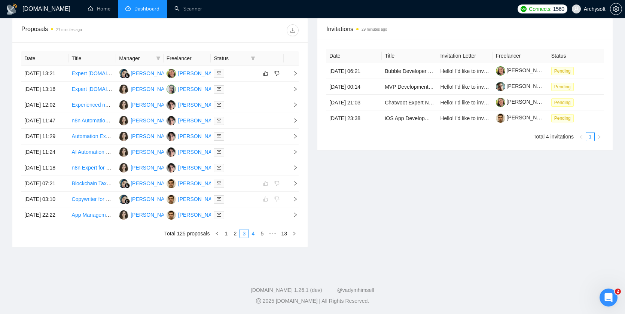
click at [251, 234] on link "4" at bounding box center [253, 234] width 8 height 8
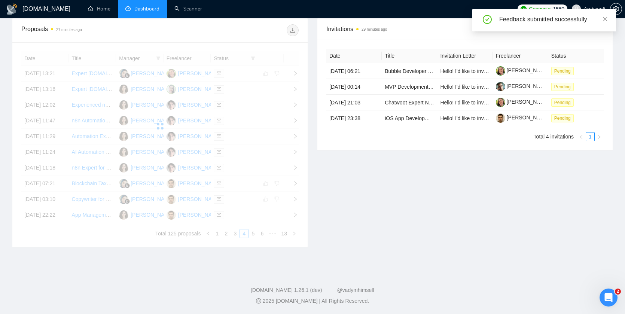
scroll to position [337, 0]
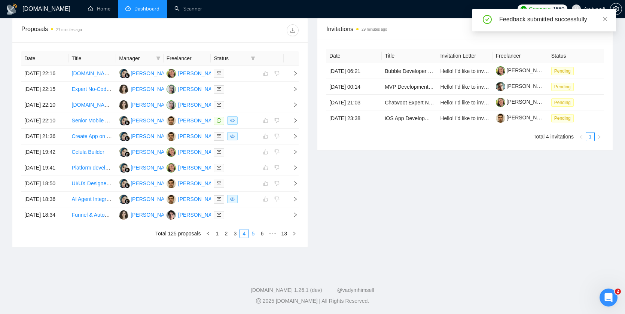
click at [255, 238] on link "5" at bounding box center [253, 234] width 8 height 8
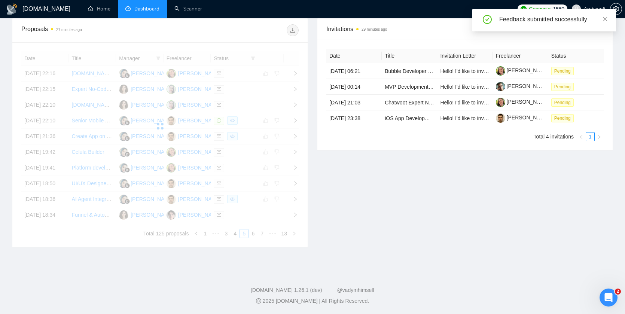
scroll to position [331, 0]
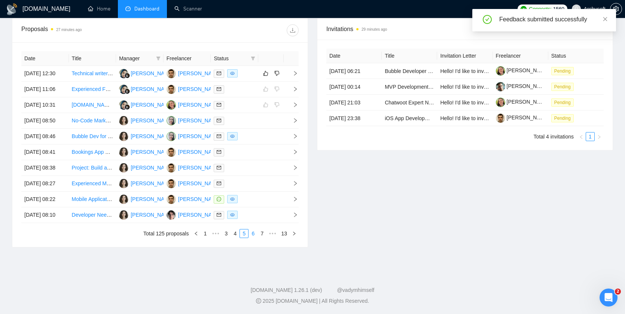
click at [254, 238] on link "6" at bounding box center [253, 234] width 8 height 8
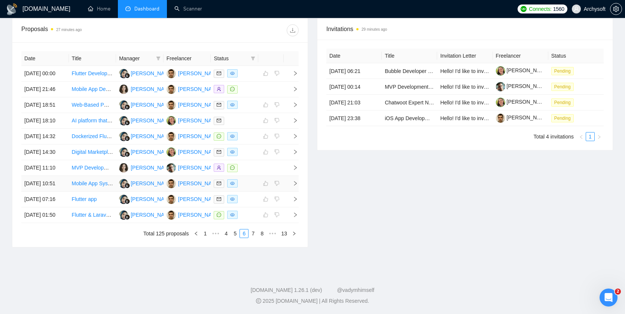
scroll to position [325, 0]
click at [252, 238] on link "7" at bounding box center [253, 234] width 8 height 8
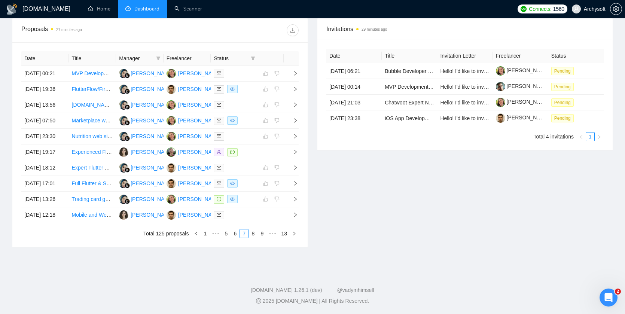
scroll to position [321, 0]
click at [255, 238] on link "8" at bounding box center [253, 234] width 8 height 8
click at [250, 238] on link "9" at bounding box center [251, 234] width 8 height 8
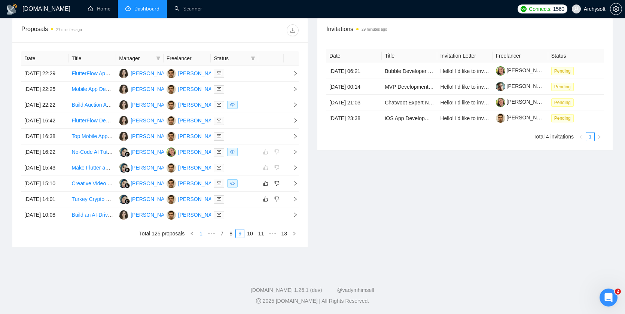
click at [201, 238] on link "1" at bounding box center [201, 234] width 8 height 8
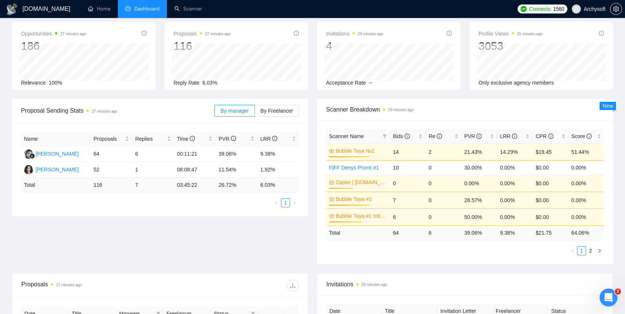
scroll to position [37, 0]
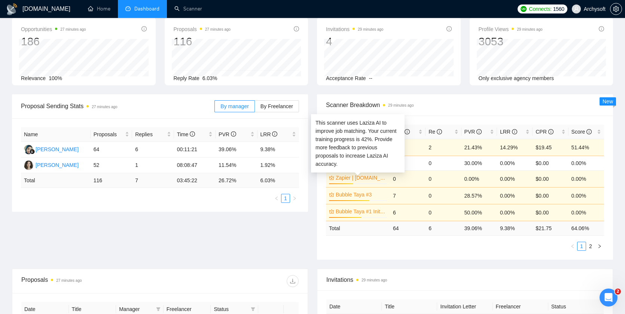
click at [372, 182] on link "Zapier | [DOMAIN_NAME] [PERSON_NAME]" at bounding box center [361, 178] width 50 height 8
